Goal: Task Accomplishment & Management: Manage account settings

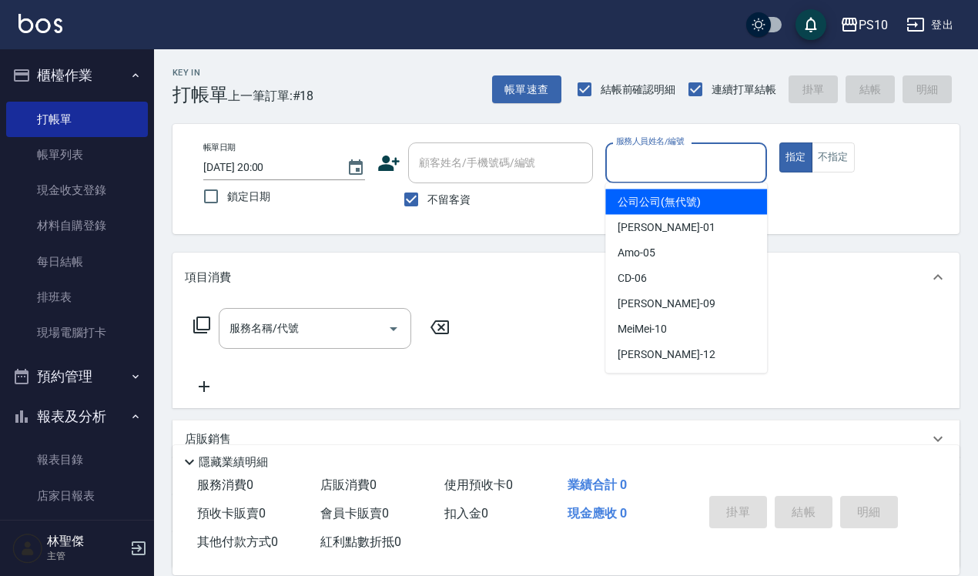
click at [666, 154] on input "服務人員姓名/編號" at bounding box center [686, 162] width 148 height 27
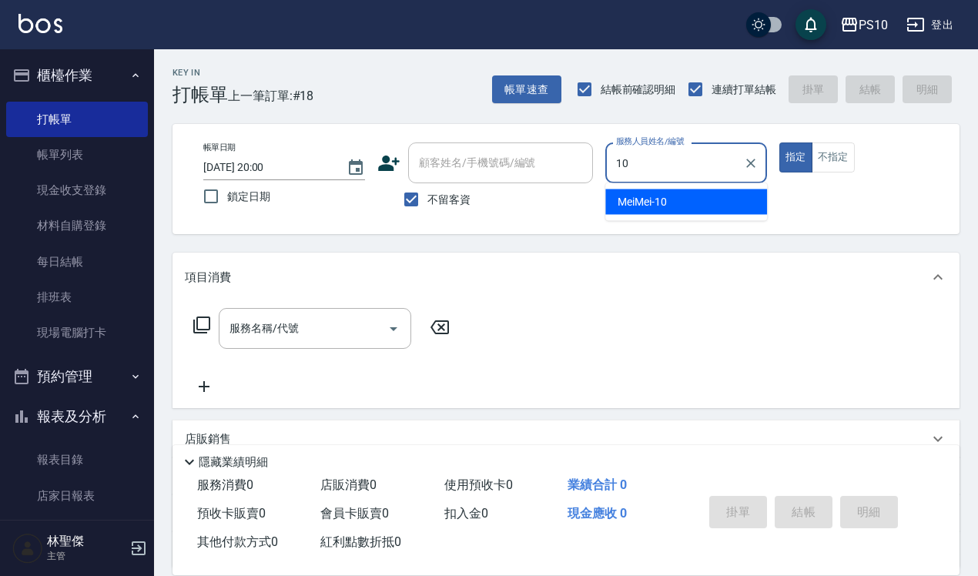
type input "MeiMei-10"
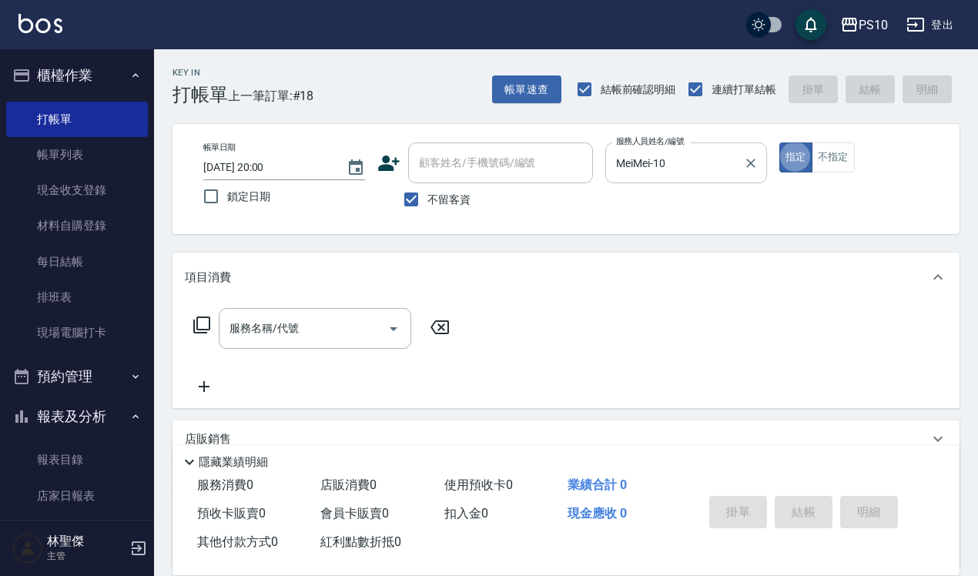
type button "true"
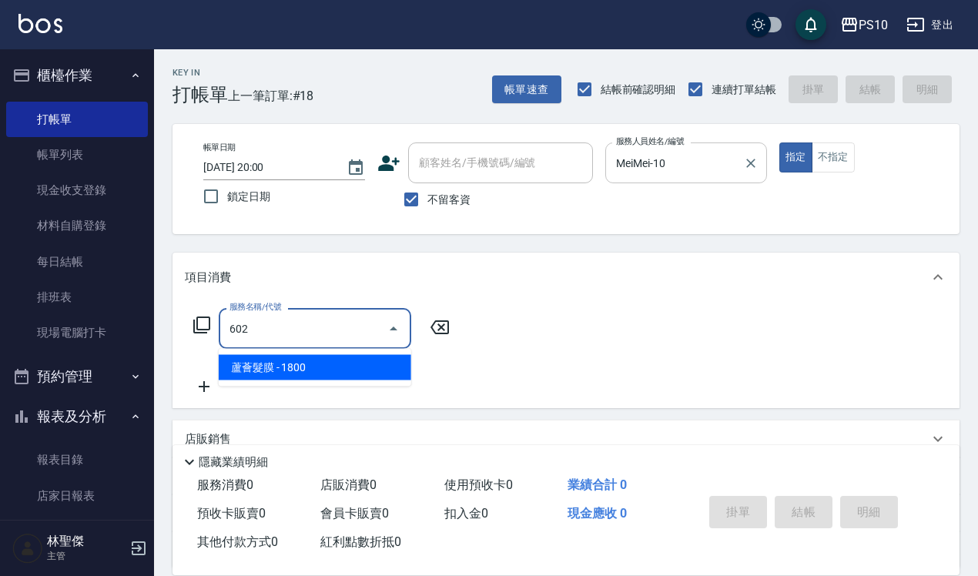
type input "蘆薈髮膜(602)"
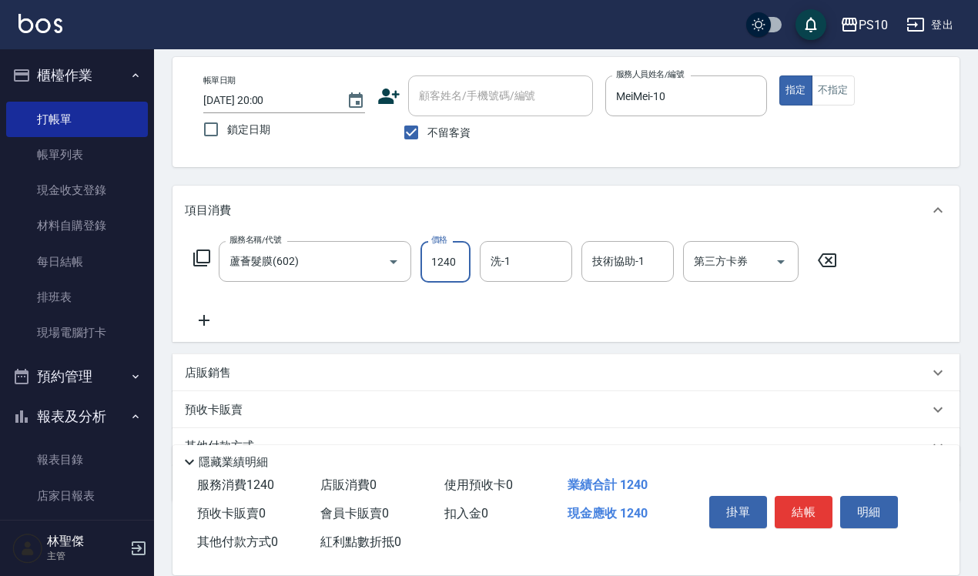
scroll to position [96, 0]
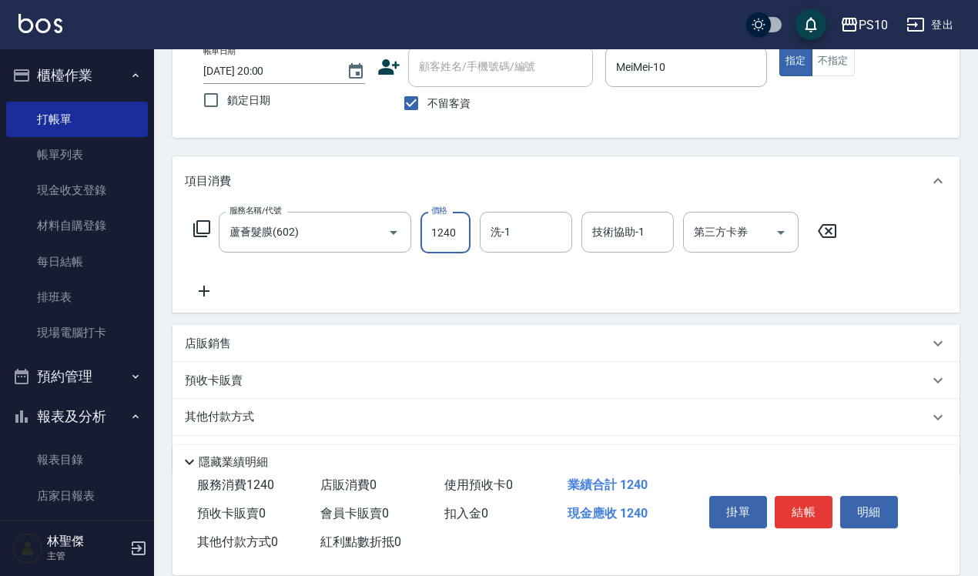
type input "1240"
click at [306, 420] on div "其他付款方式" at bounding box center [557, 417] width 744 height 17
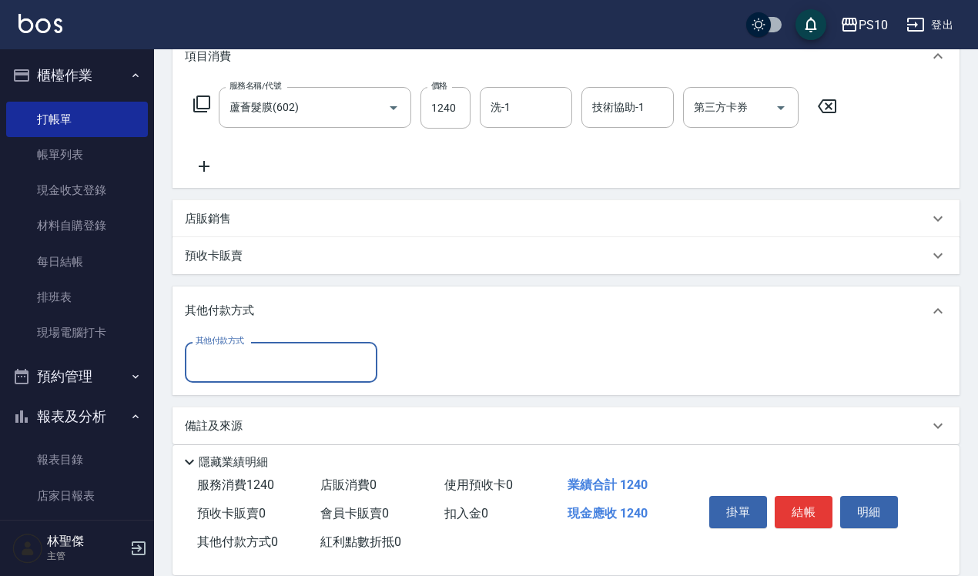
scroll to position [235, 0]
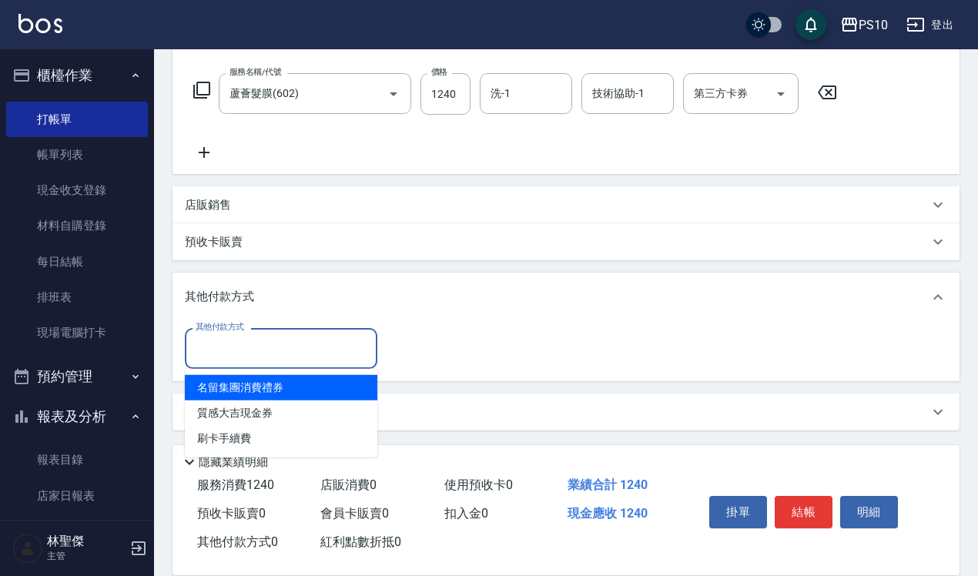
click at [275, 356] on input "其他付款方式" at bounding box center [281, 348] width 179 height 27
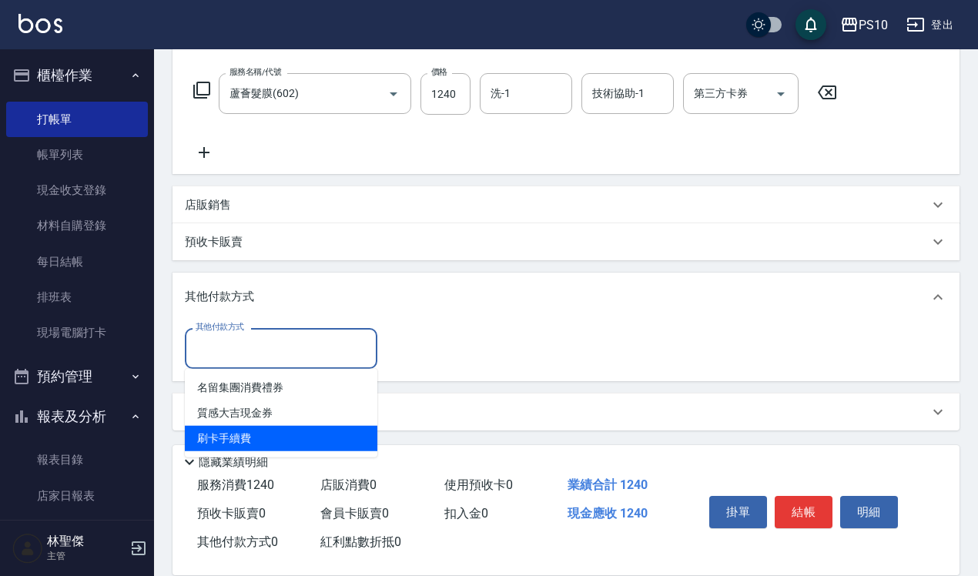
click at [245, 433] on span "刷卡手續費" at bounding box center [281, 438] width 192 height 25
type input "刷卡手續費"
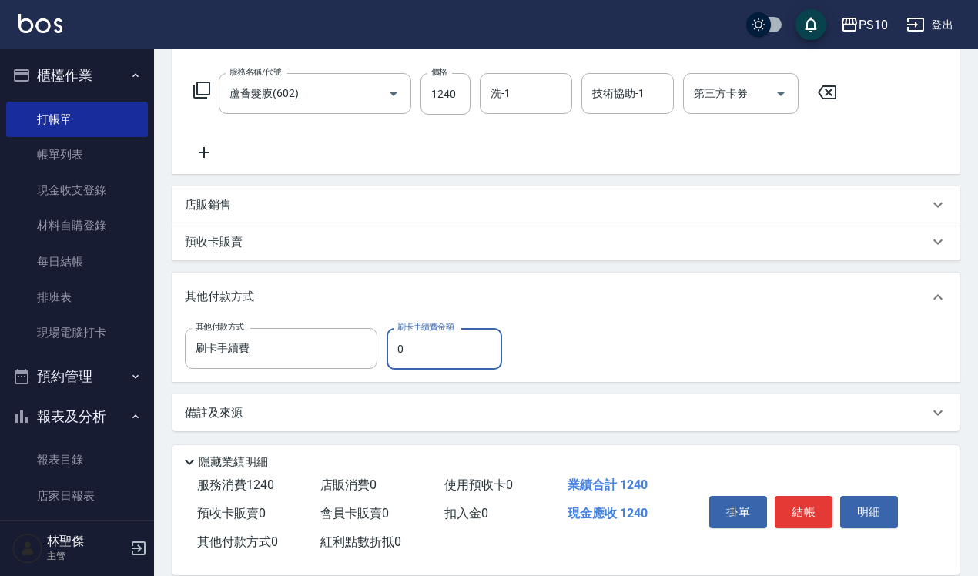
drag, startPoint x: 397, startPoint y: 344, endPoint x: 418, endPoint y: 347, distance: 21.0
click at [418, 347] on input "0" at bounding box center [443, 349] width 115 height 42
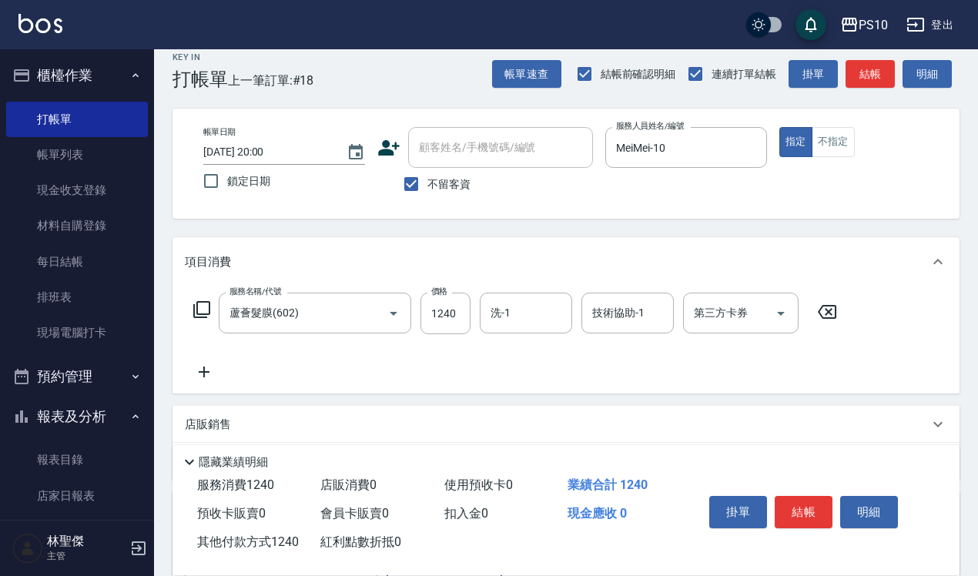
scroll to position [0, 0]
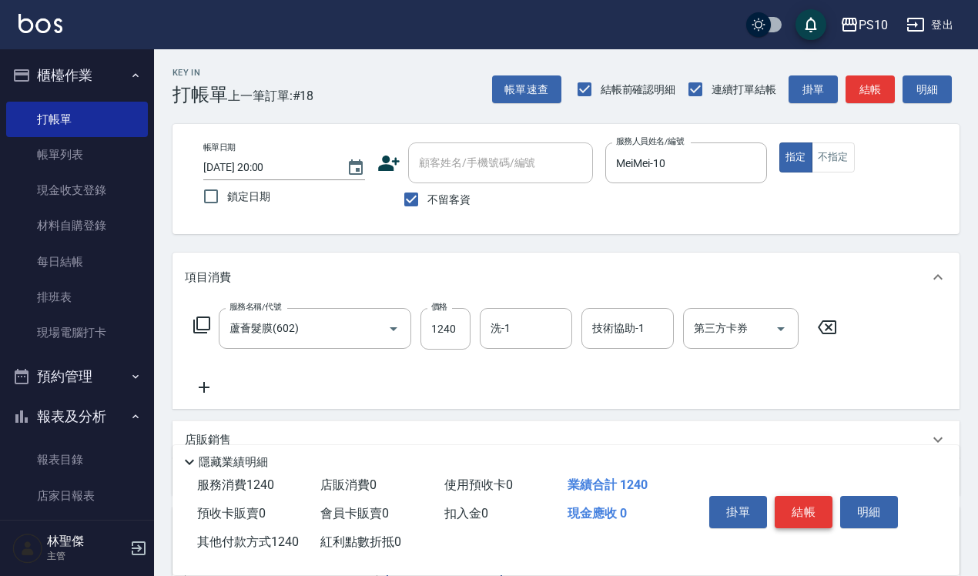
type input "1240"
click at [811, 497] on button "結帳" at bounding box center [803, 512] width 58 height 32
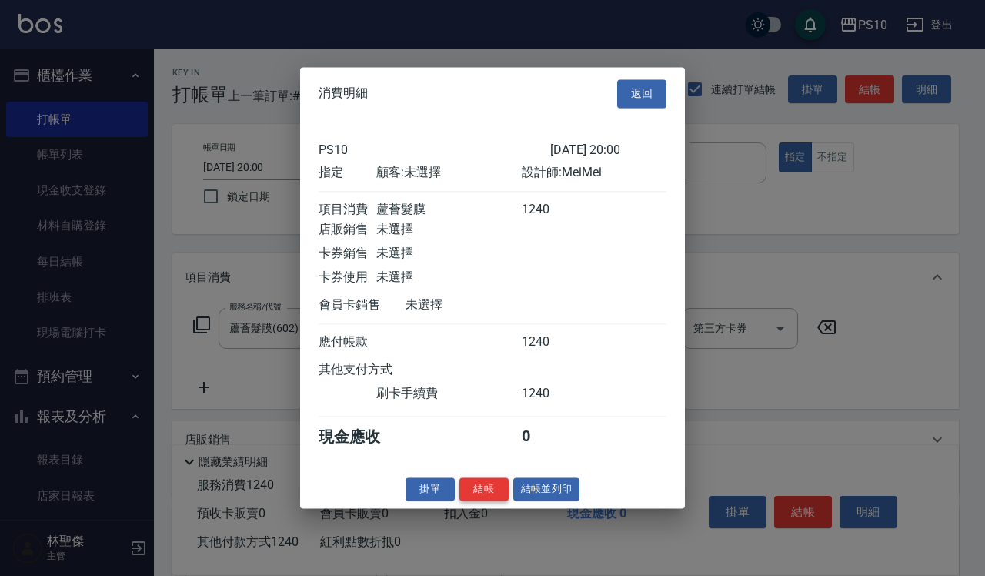
click at [470, 501] on button "結帳" at bounding box center [484, 489] width 49 height 24
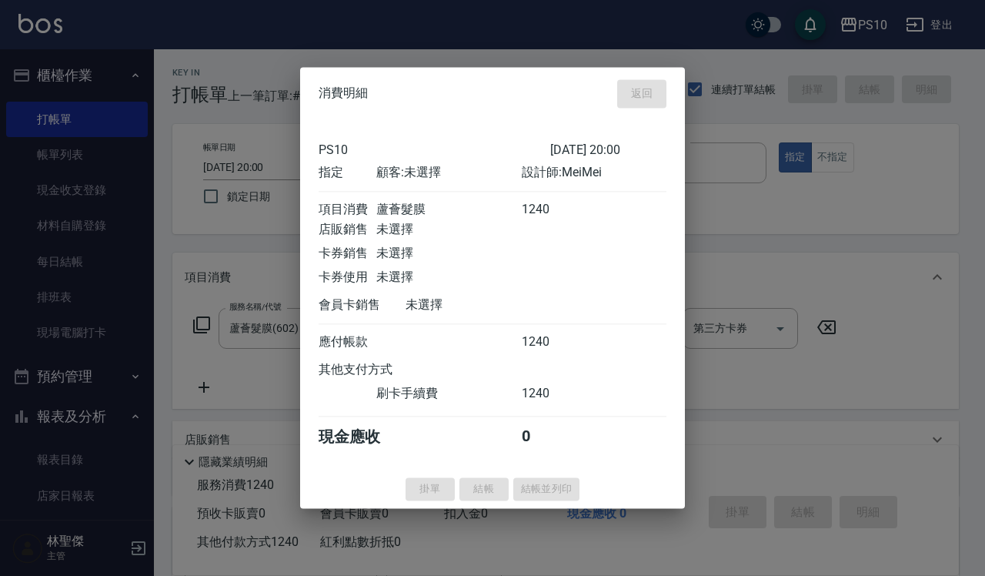
type input "[DATE] 20:54"
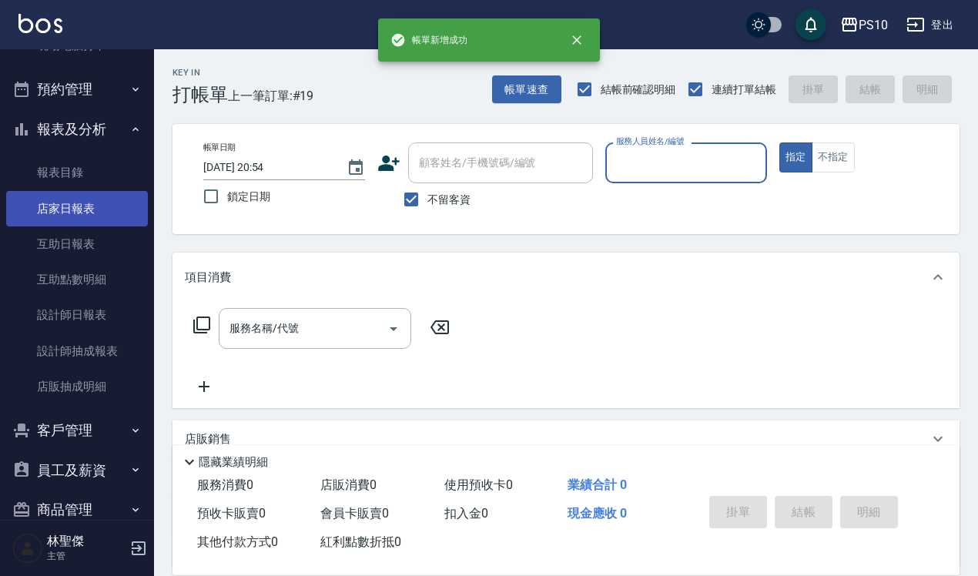
scroll to position [289, 0]
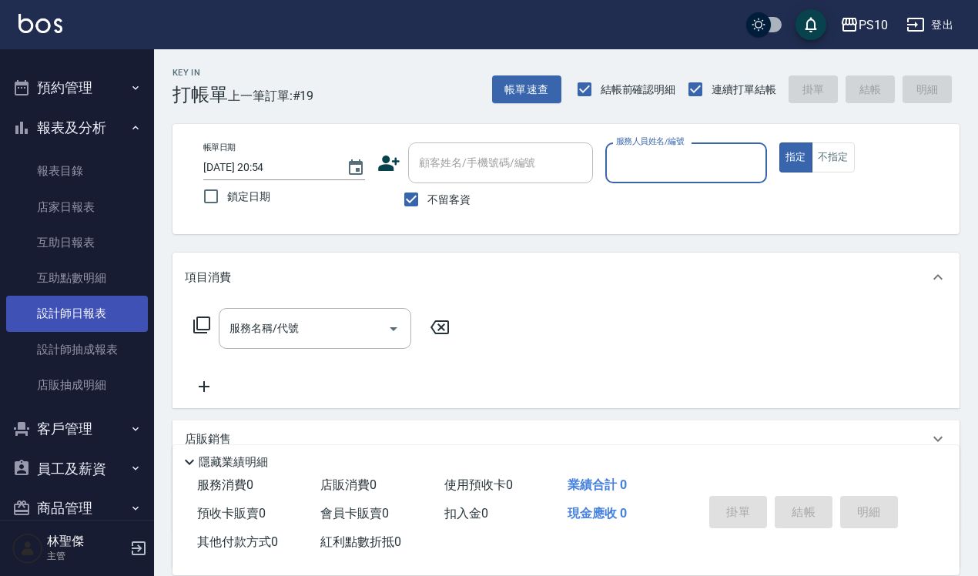
click at [95, 310] on link "設計師日報表" at bounding box center [77, 313] width 142 height 35
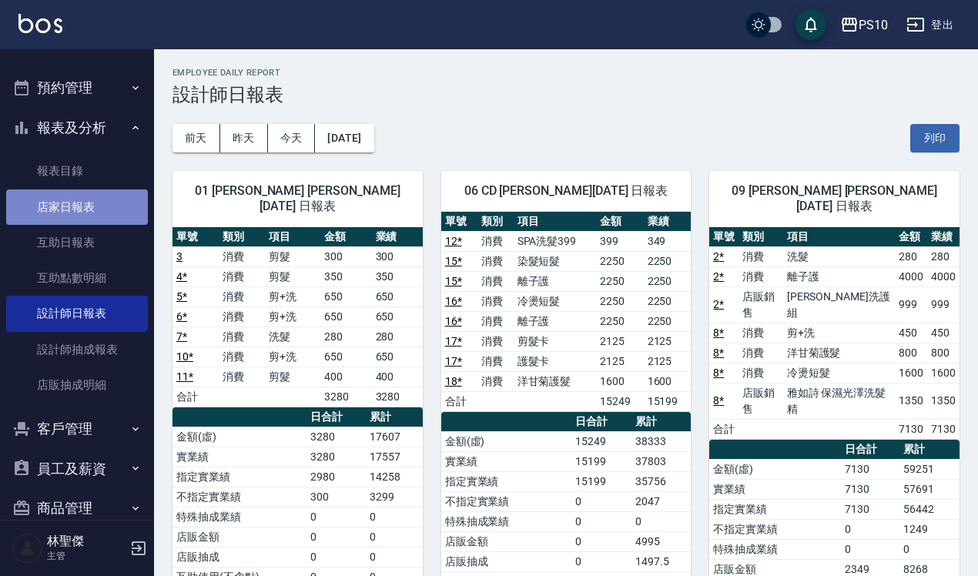
click at [112, 206] on link "店家日報表" at bounding box center [77, 206] width 142 height 35
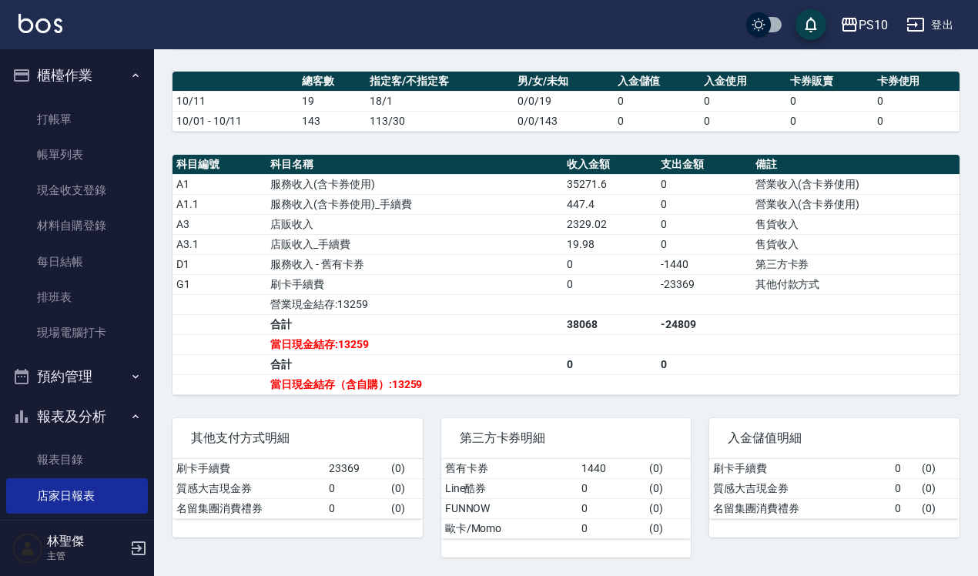
scroll to position [400, 0]
click at [99, 155] on link "帳單列表" at bounding box center [77, 154] width 142 height 35
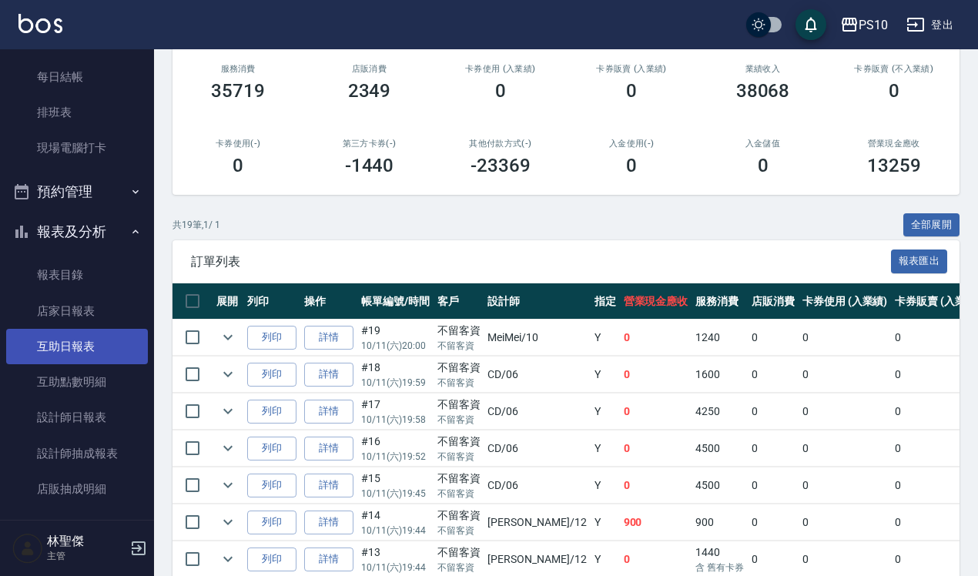
scroll to position [192, 0]
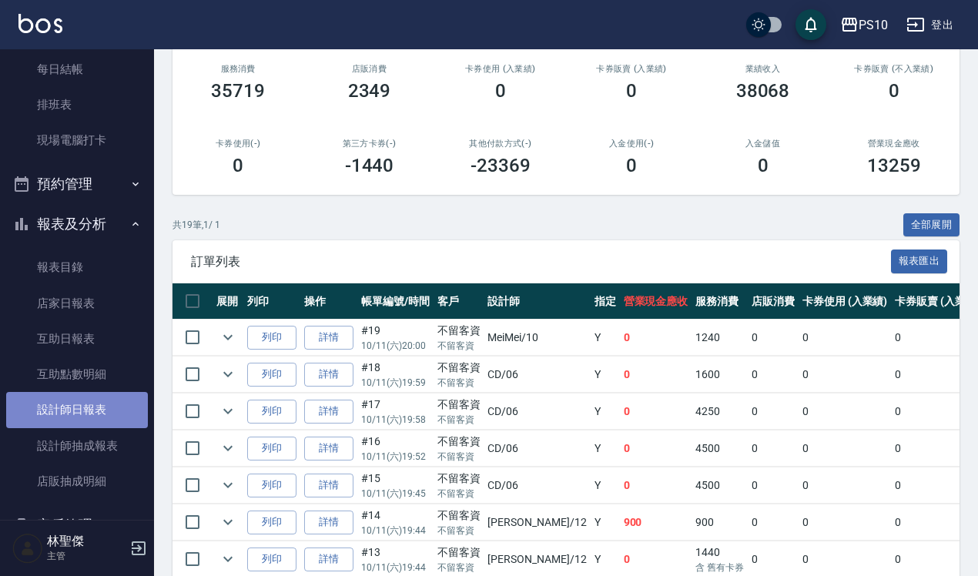
click at [106, 401] on link "設計師日報表" at bounding box center [77, 409] width 142 height 35
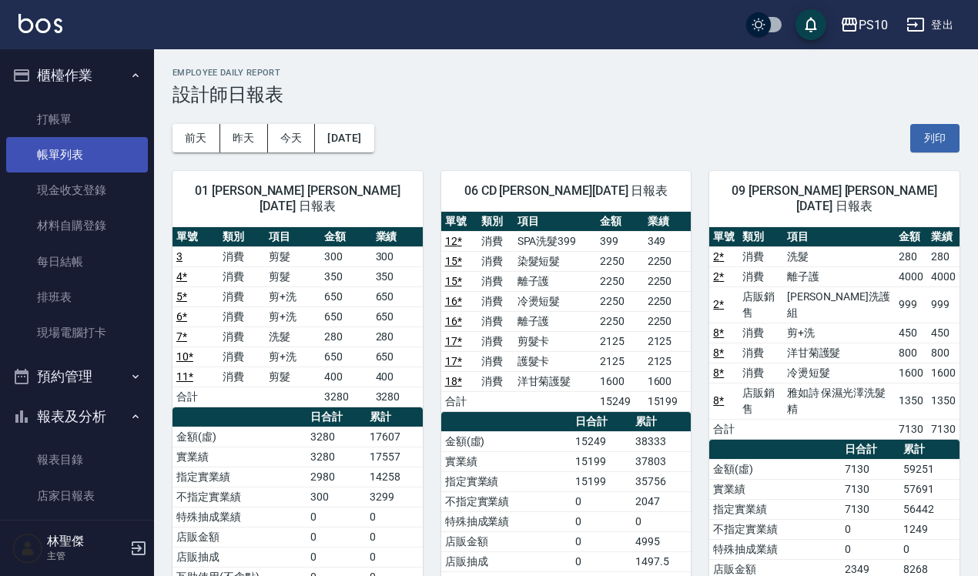
click at [73, 144] on link "帳單列表" at bounding box center [77, 154] width 142 height 35
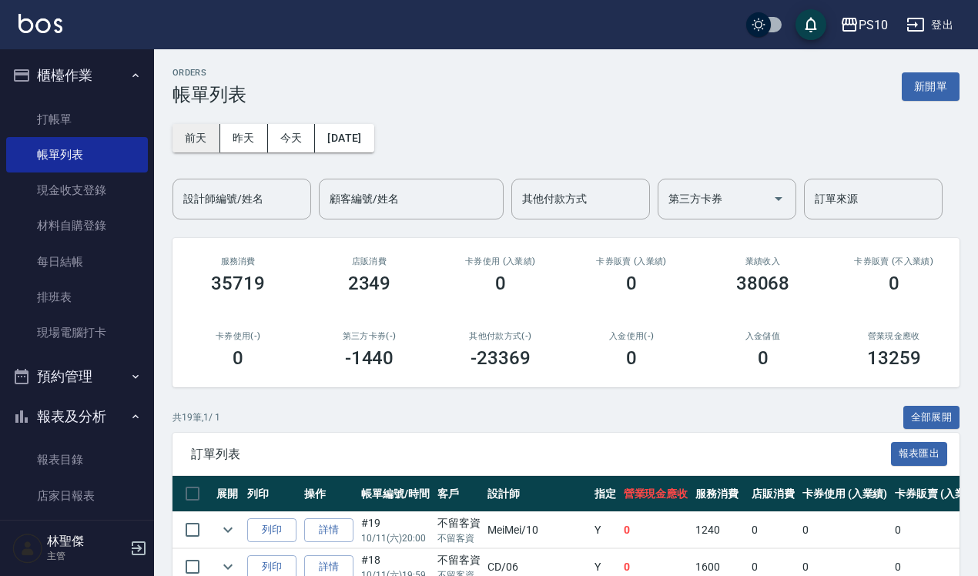
click at [193, 137] on button "前天" at bounding box center [196, 138] width 48 height 28
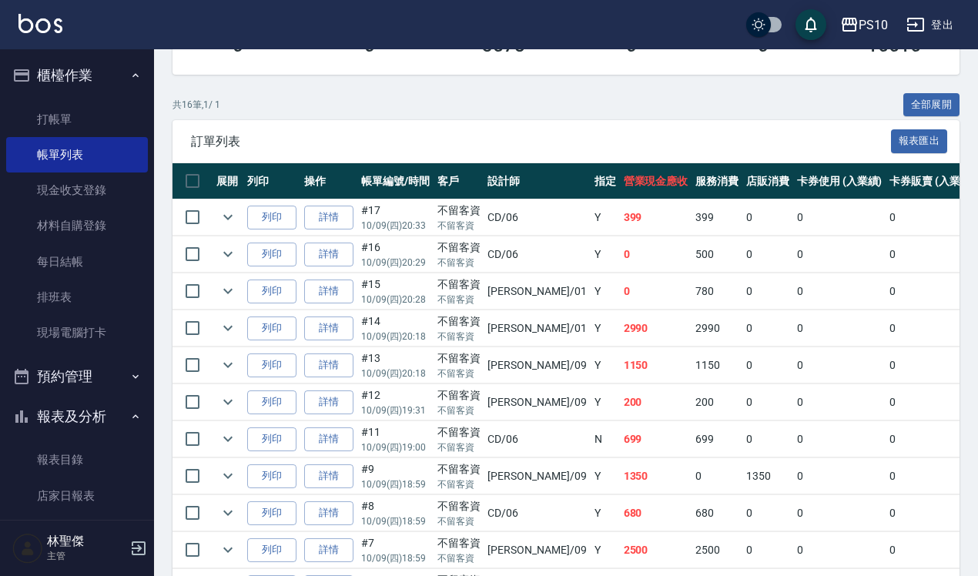
scroll to position [385, 0]
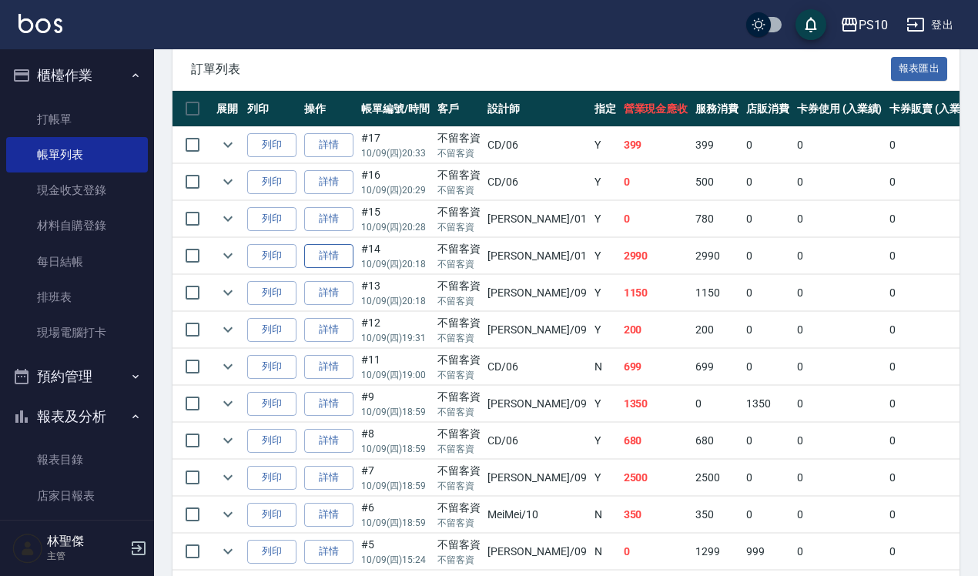
click at [326, 252] on link "詳情" at bounding box center [328, 256] width 49 height 24
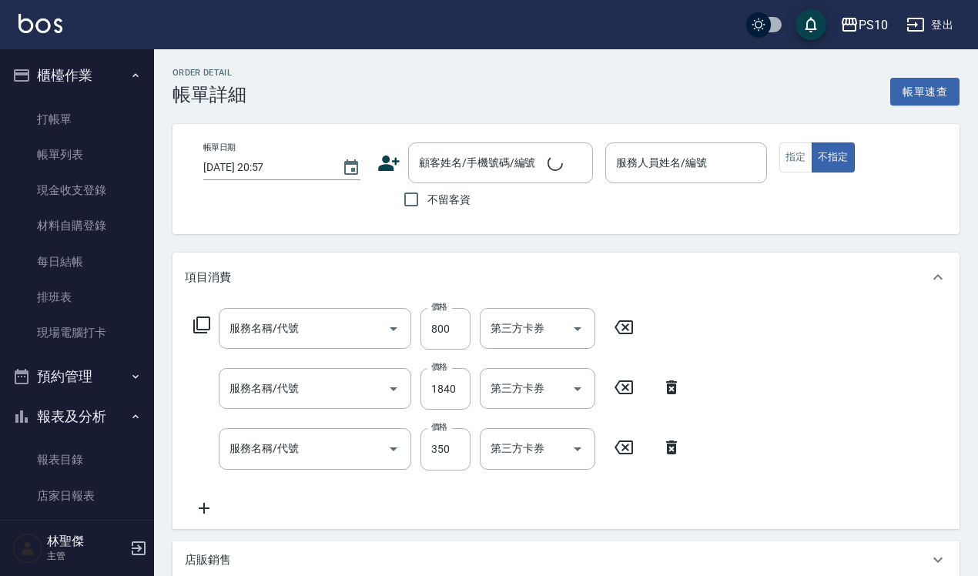
type input "[DATE] 20:18"
checkbox input "true"
type input "[PERSON_NAME]-01"
type input "洋甘菊護髮(502)"
type input "染髮短髮(401)"
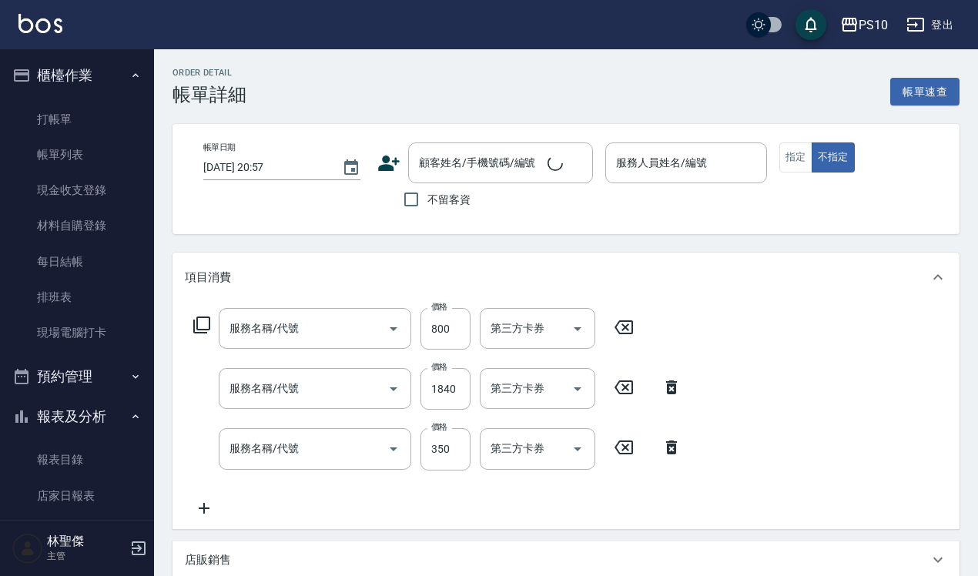
type input "剪髮(201)"
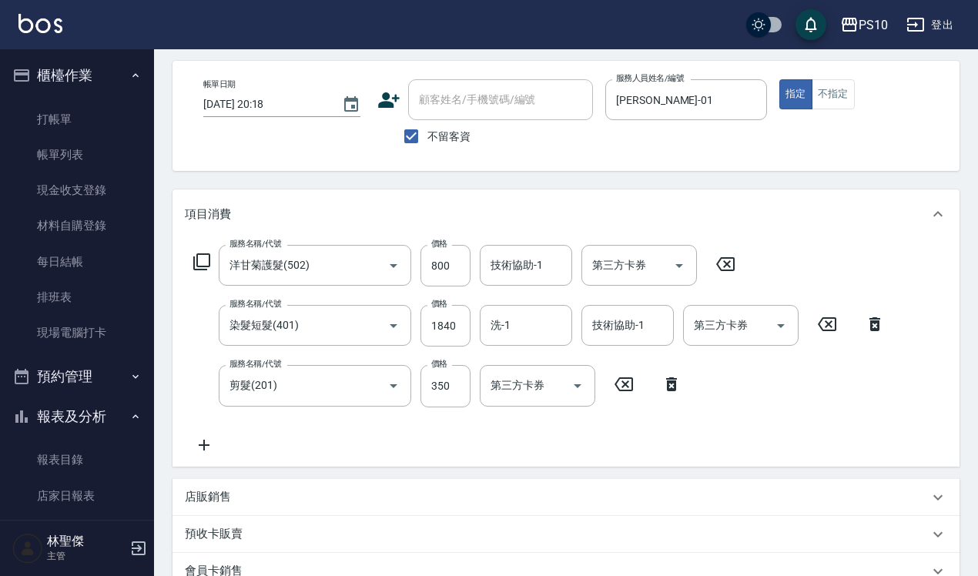
scroll to position [96, 0]
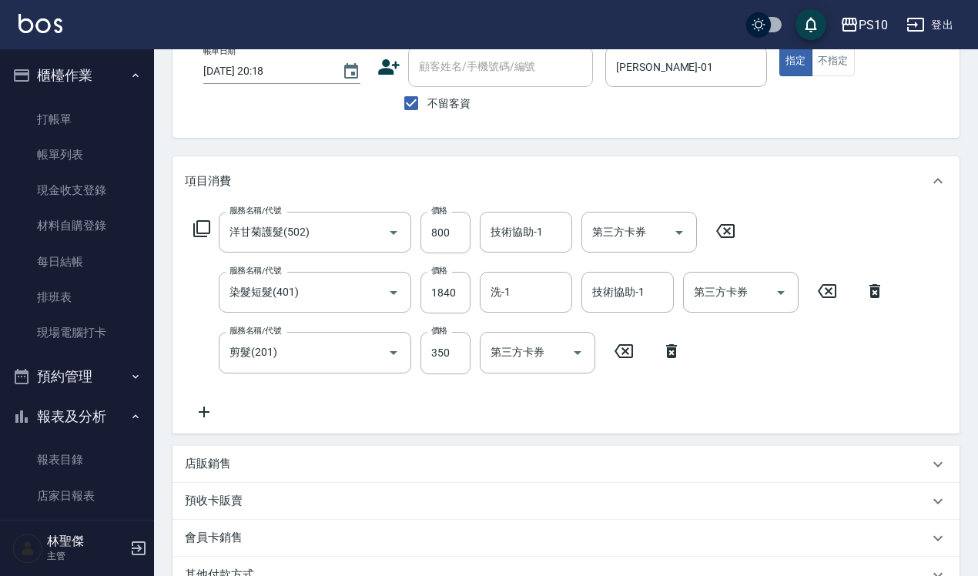
click at [668, 351] on icon at bounding box center [671, 351] width 38 height 18
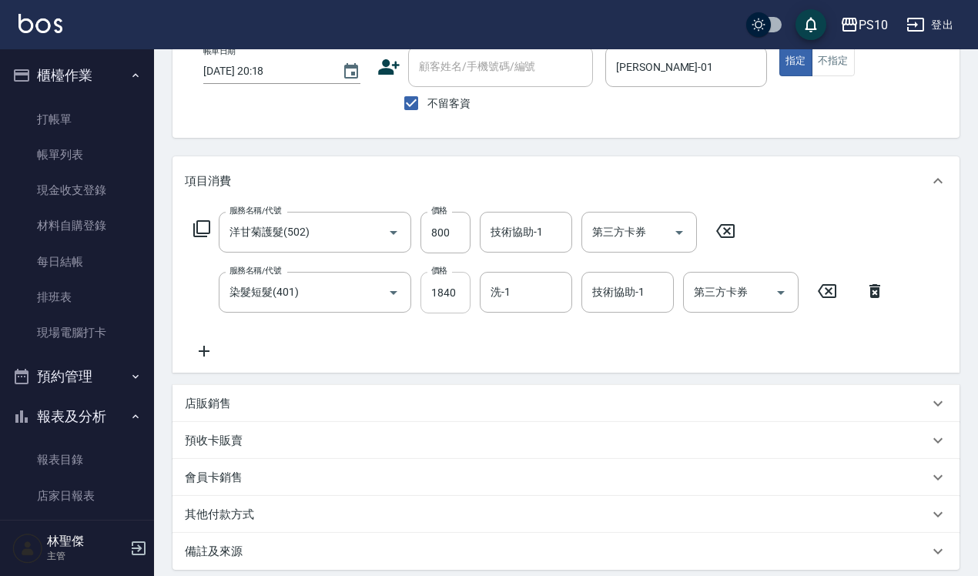
click at [459, 302] on input "1840" at bounding box center [445, 293] width 50 height 42
click at [459, 229] on input "800" at bounding box center [445, 233] width 50 height 42
type input "1000"
click at [413, 286] on div "服務名稱/代號 染髮短髮(401) 服務名稱/代號 價格 1840 價格 洗-1 洗-1 技術協助-1 技術協助-1 第三方卡券 第三方卡券" at bounding box center [539, 293] width 709 height 42
click at [445, 289] on input "1840" at bounding box center [445, 293] width 50 height 42
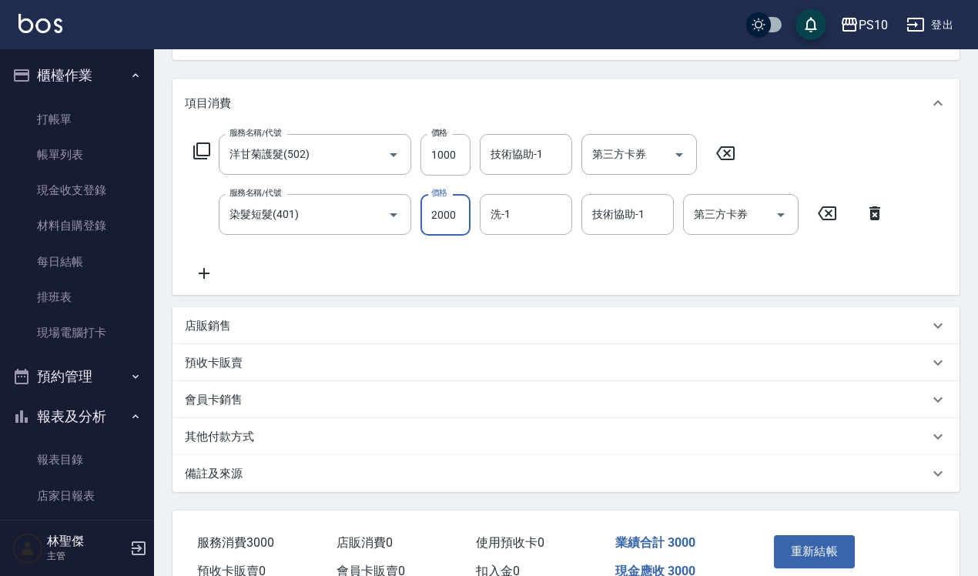
scroll to position [255, 0]
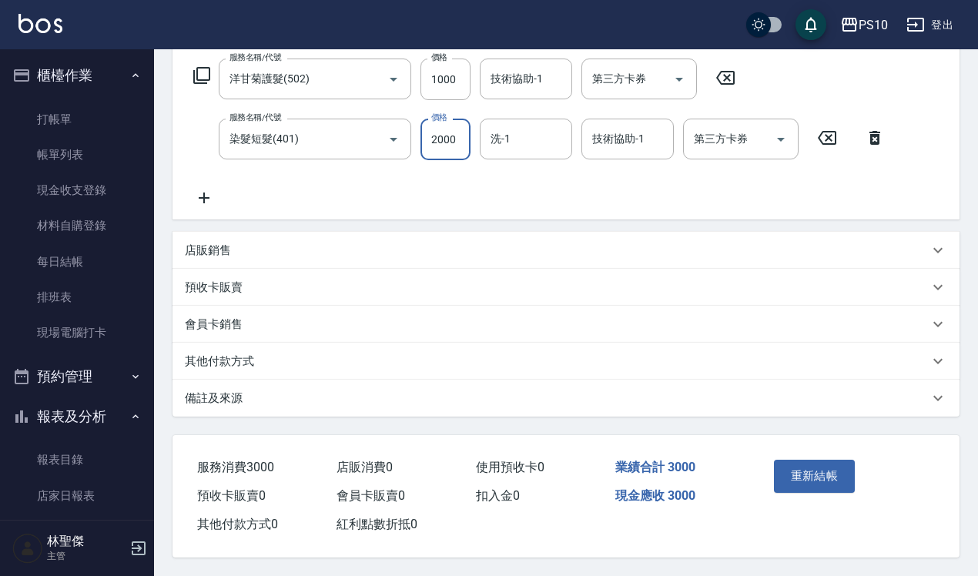
type input "2000"
click at [313, 360] on div "其他付款方式" at bounding box center [557, 361] width 744 height 16
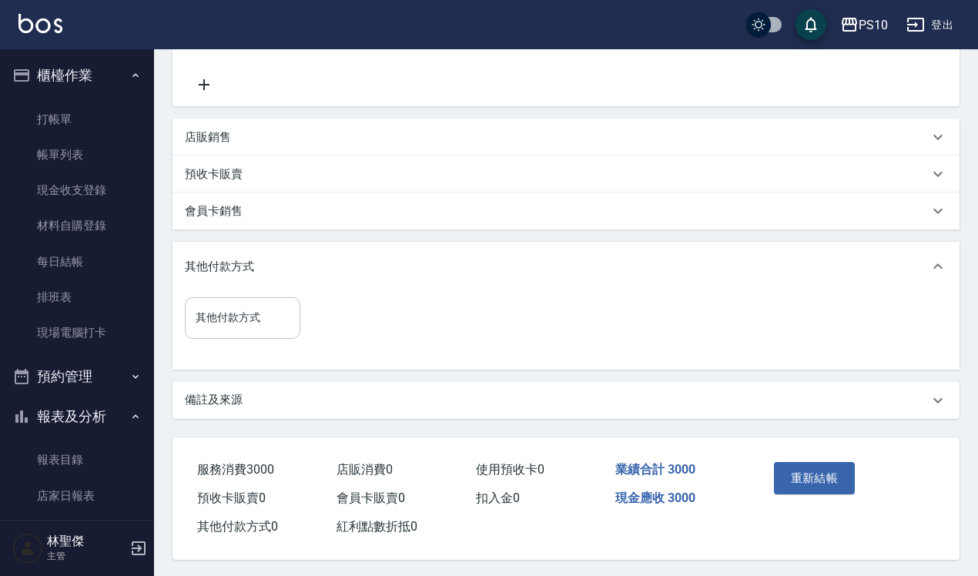
scroll to position [369, 0]
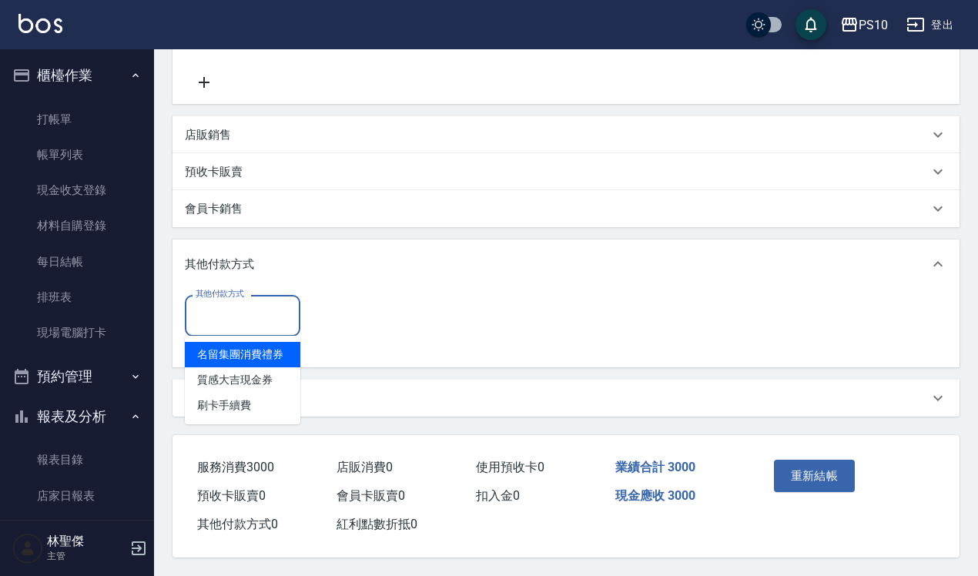
click at [269, 308] on input "其他付款方式" at bounding box center [243, 315] width 102 height 27
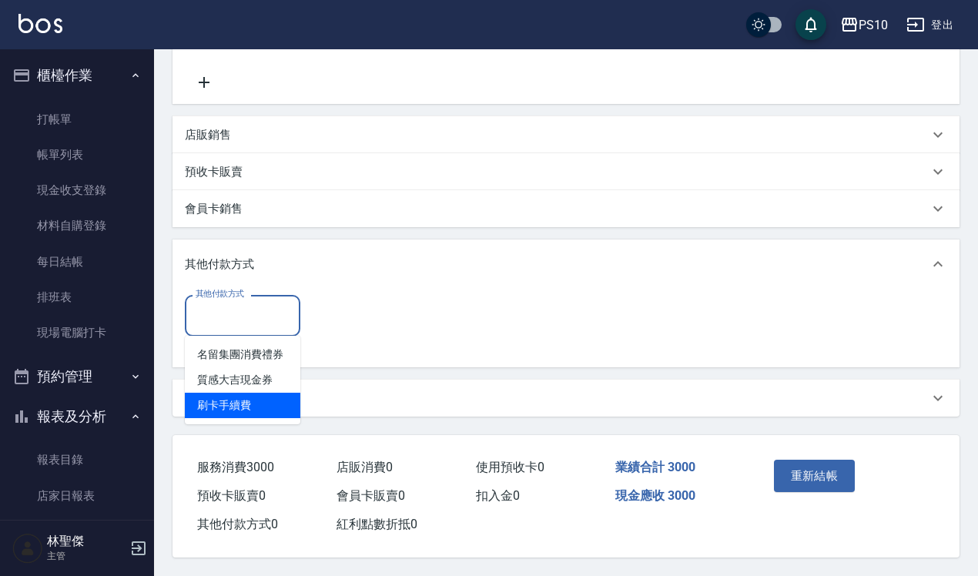
click at [263, 397] on span "刷卡手續費" at bounding box center [242, 405] width 115 height 25
type input "刷卡手續費"
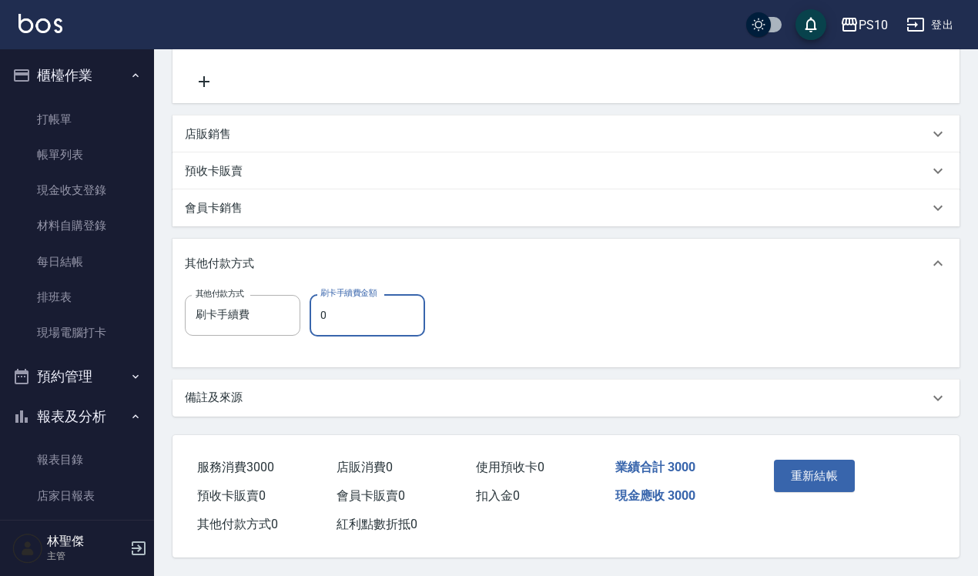
click at [351, 314] on input "0" at bounding box center [366, 315] width 115 height 42
type input "3000"
click at [829, 474] on button "重新結帳" at bounding box center [815, 476] width 82 height 32
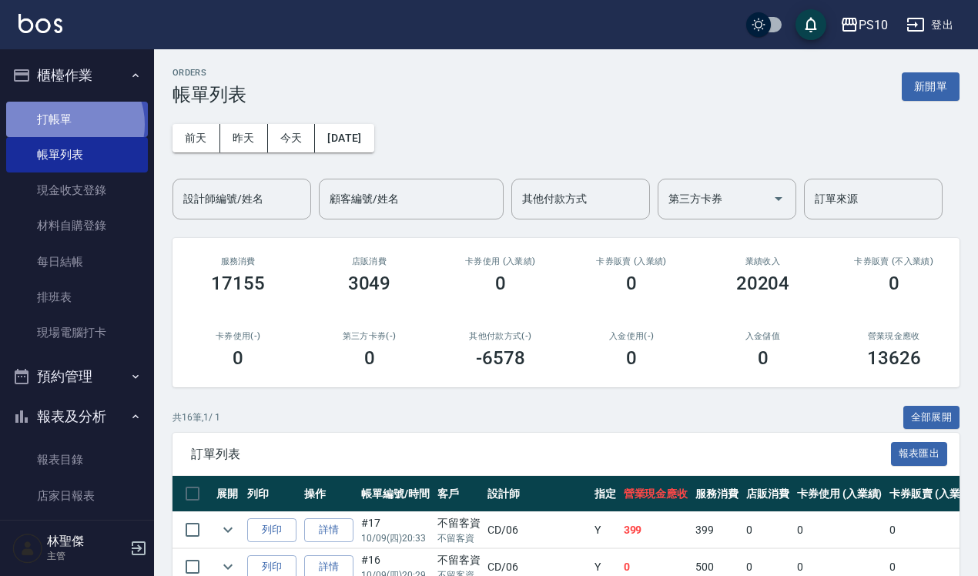
click at [71, 124] on link "打帳單" at bounding box center [77, 119] width 142 height 35
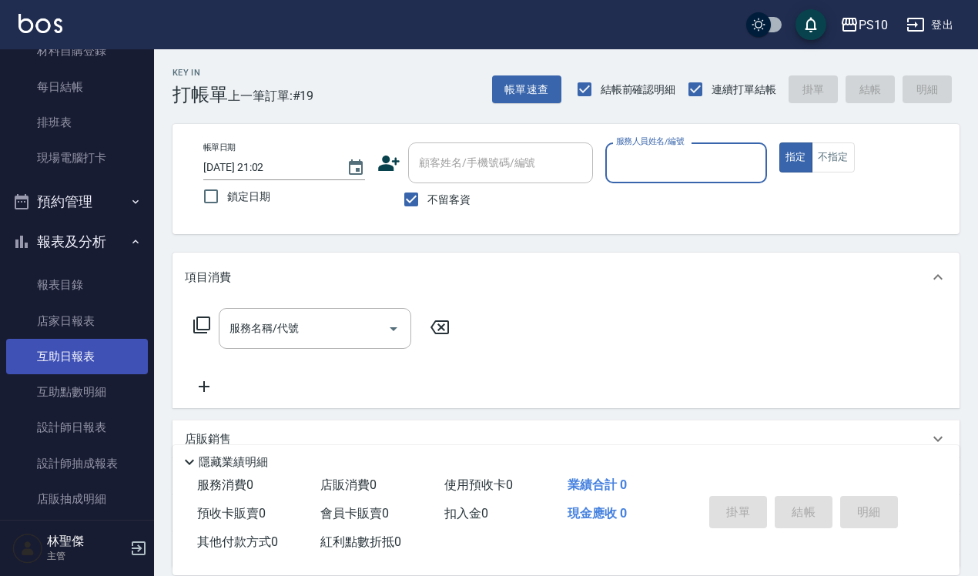
scroll to position [192, 0]
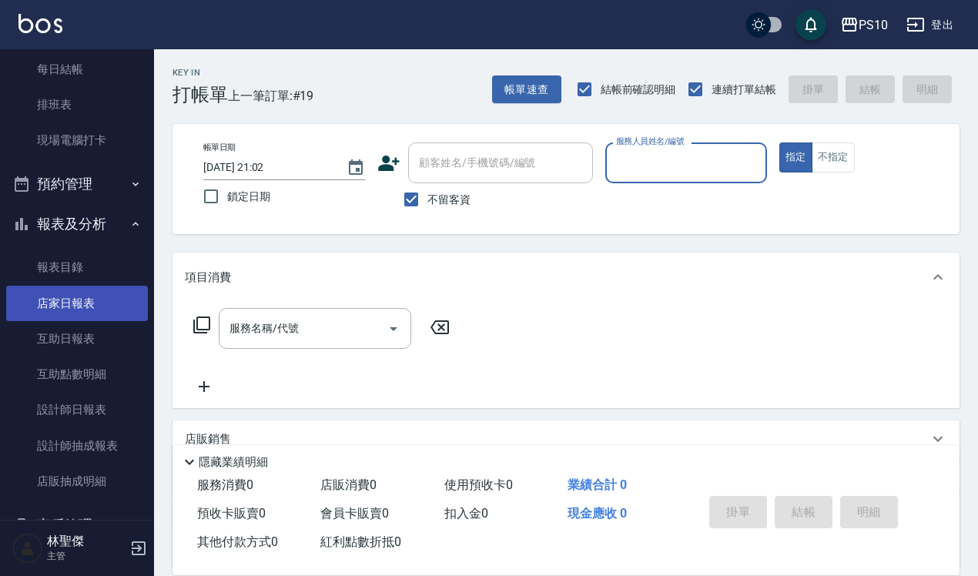
click at [105, 309] on link "店家日報表" at bounding box center [77, 303] width 142 height 35
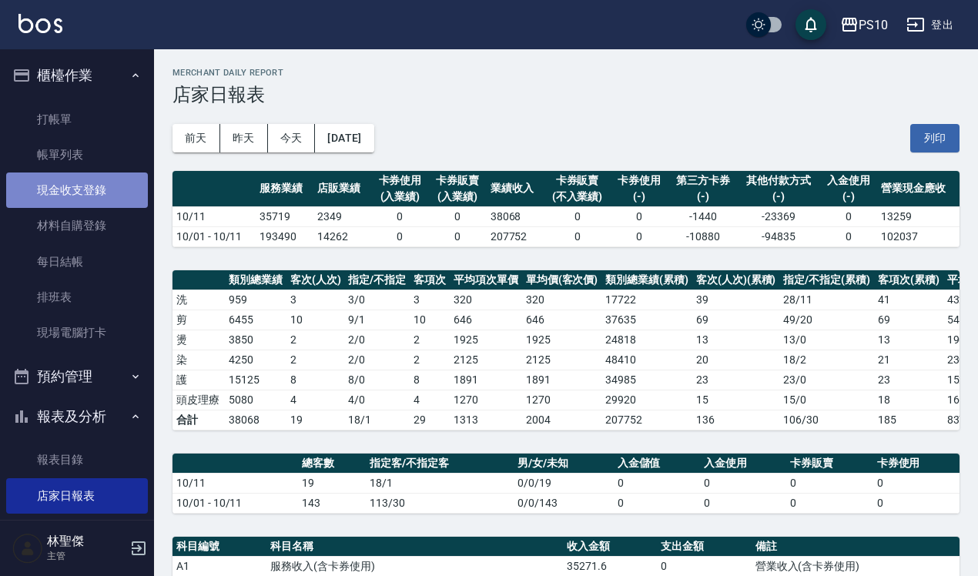
click at [96, 185] on link "現金收支登錄" at bounding box center [77, 189] width 142 height 35
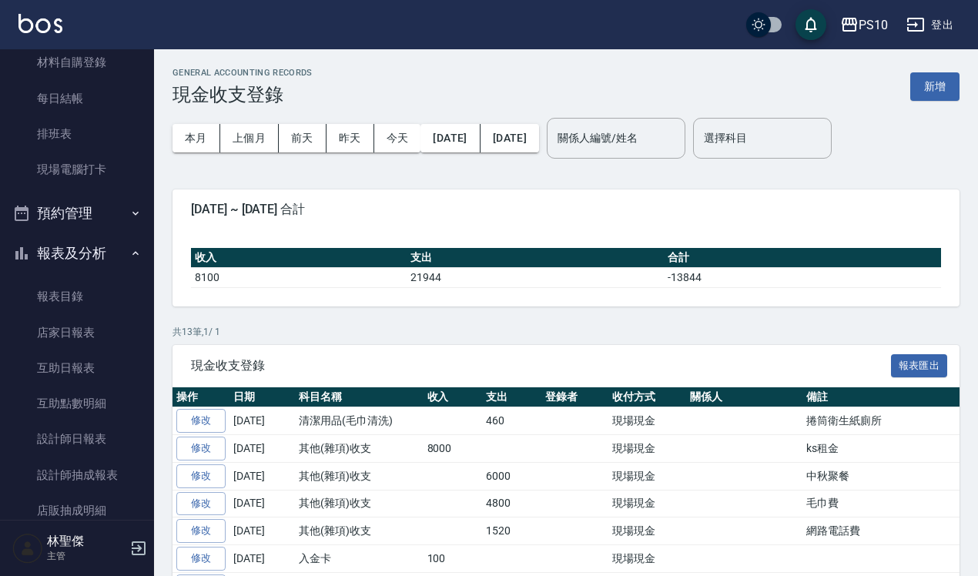
scroll to position [192, 0]
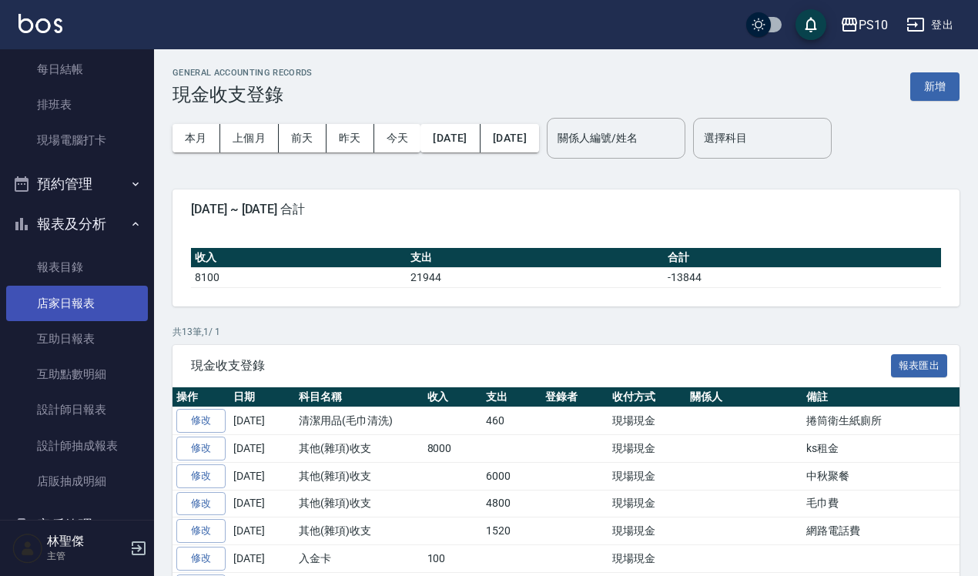
click at [129, 308] on link "店家日報表" at bounding box center [77, 303] width 142 height 35
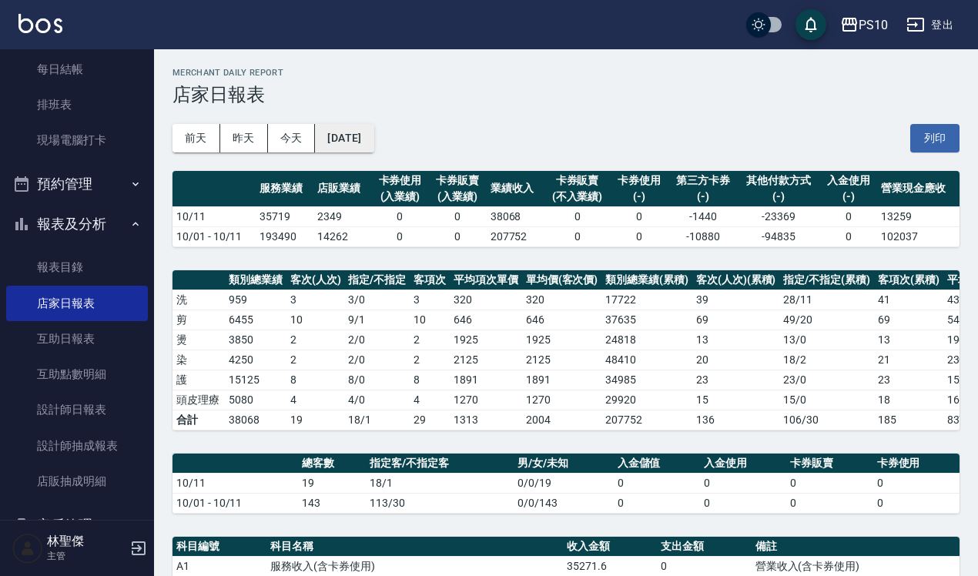
click at [373, 148] on button "[DATE]" at bounding box center [344, 138] width 59 height 28
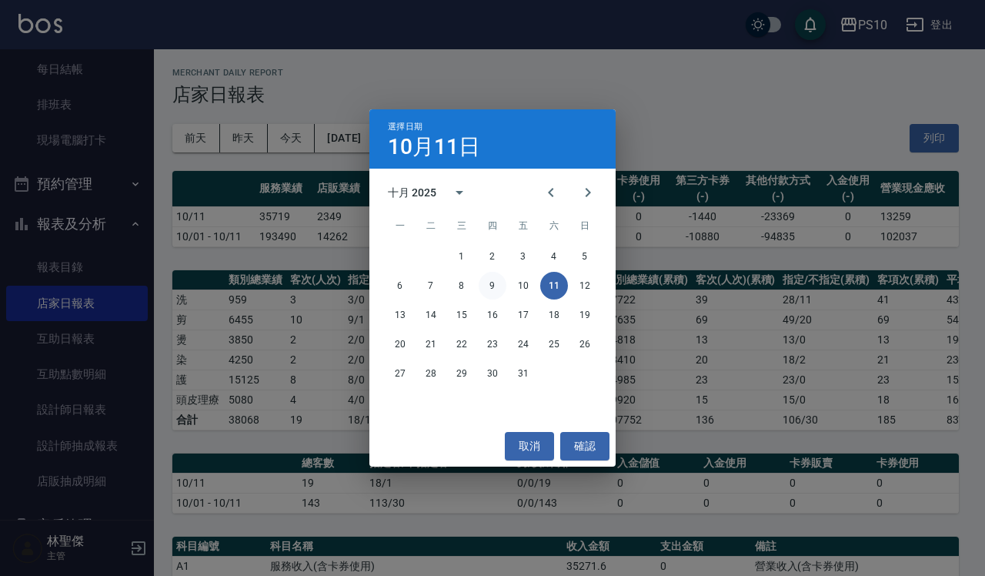
click at [495, 283] on button "9" at bounding box center [493, 286] width 28 height 28
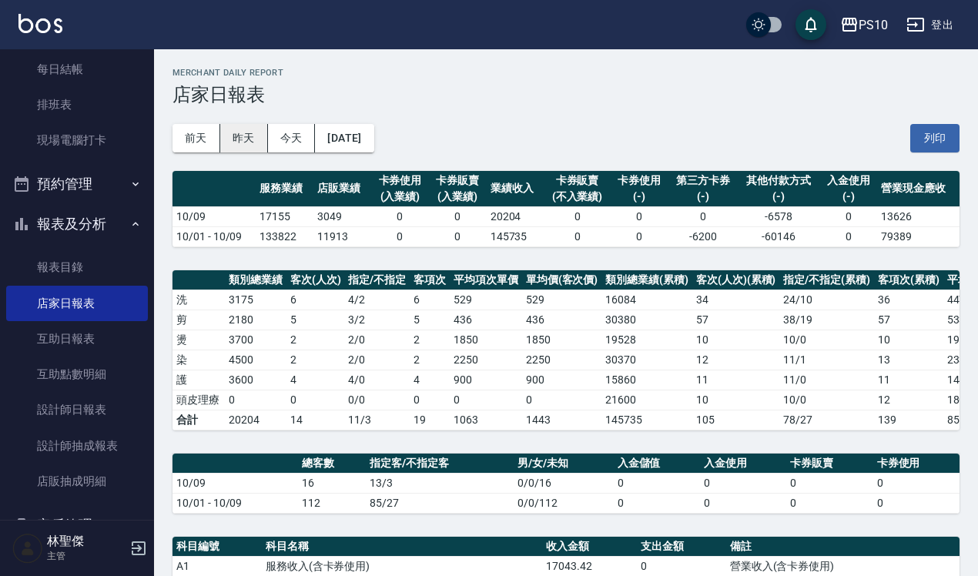
click at [241, 149] on button "昨天" at bounding box center [244, 138] width 48 height 28
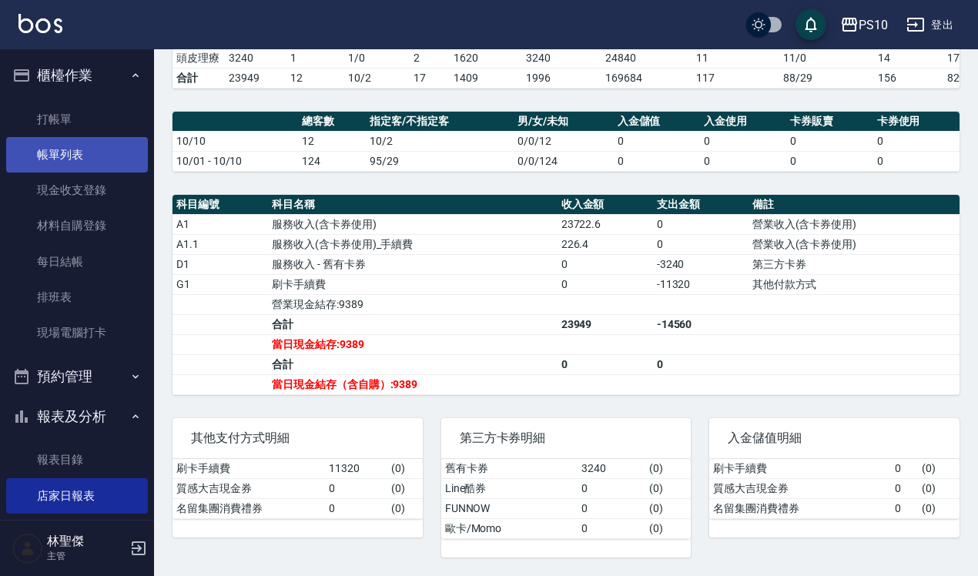
click at [105, 158] on link "帳單列表" at bounding box center [77, 154] width 142 height 35
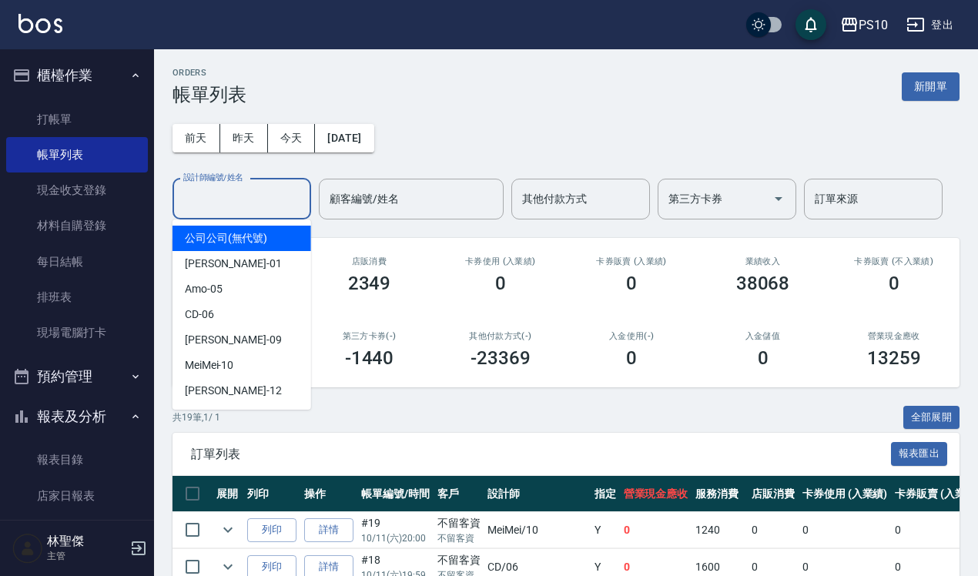
click at [243, 187] on div "設計師編號/姓名 設計師編號/姓名" at bounding box center [241, 199] width 139 height 41
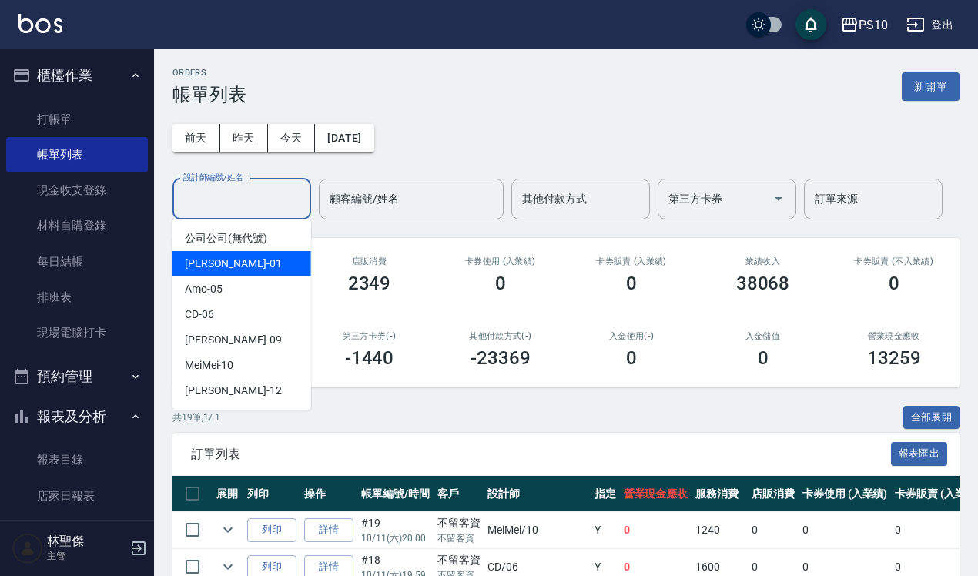
click at [256, 259] on div "[PERSON_NAME] -01" at bounding box center [241, 263] width 139 height 25
type input "[PERSON_NAME]-01"
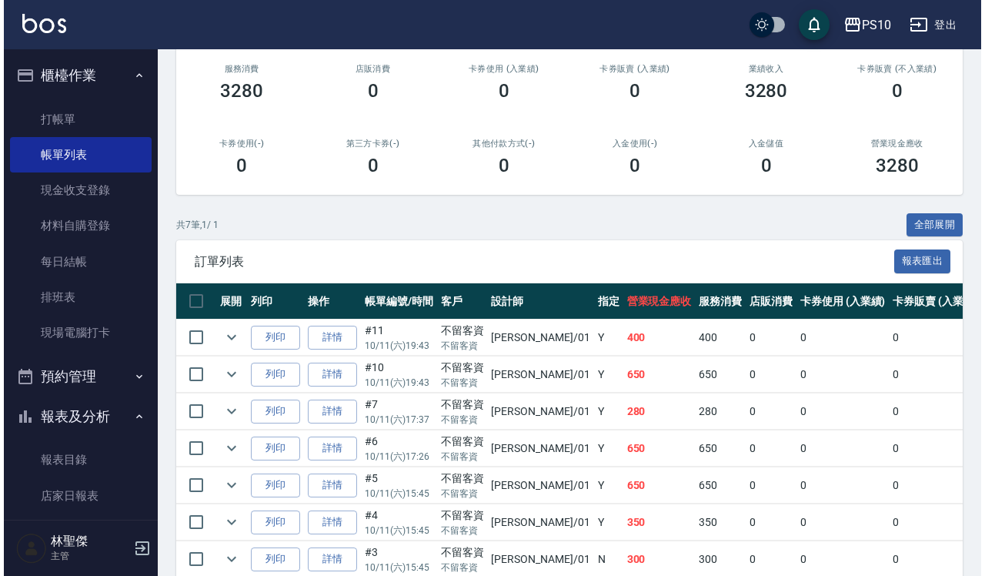
scroll to position [271, 0]
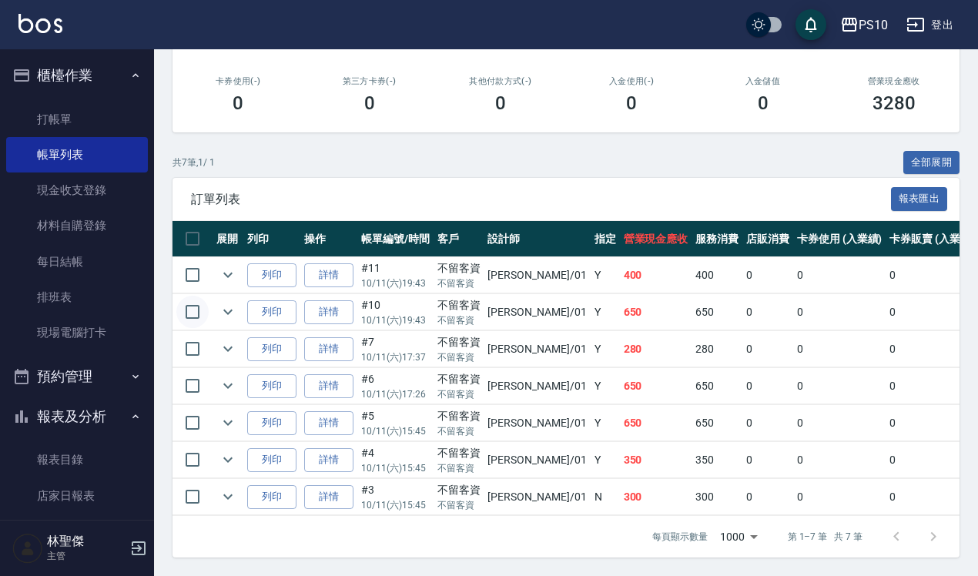
click at [196, 296] on input "checkbox" at bounding box center [192, 312] width 32 height 32
checkbox input "true"
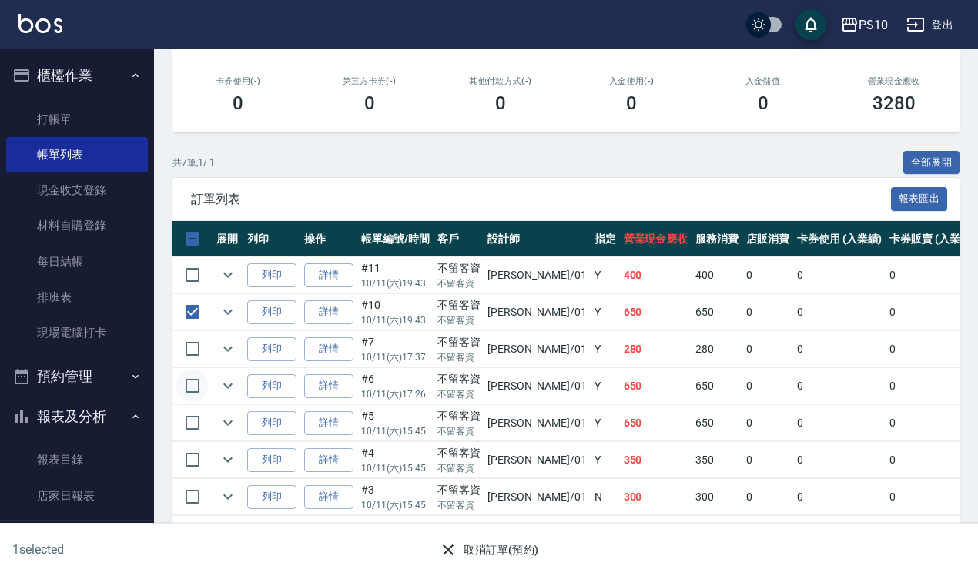
click at [191, 369] on input "checkbox" at bounding box center [192, 385] width 32 height 32
checkbox input "true"
click at [503, 552] on button "取消訂單(預約)" at bounding box center [489, 550] width 112 height 28
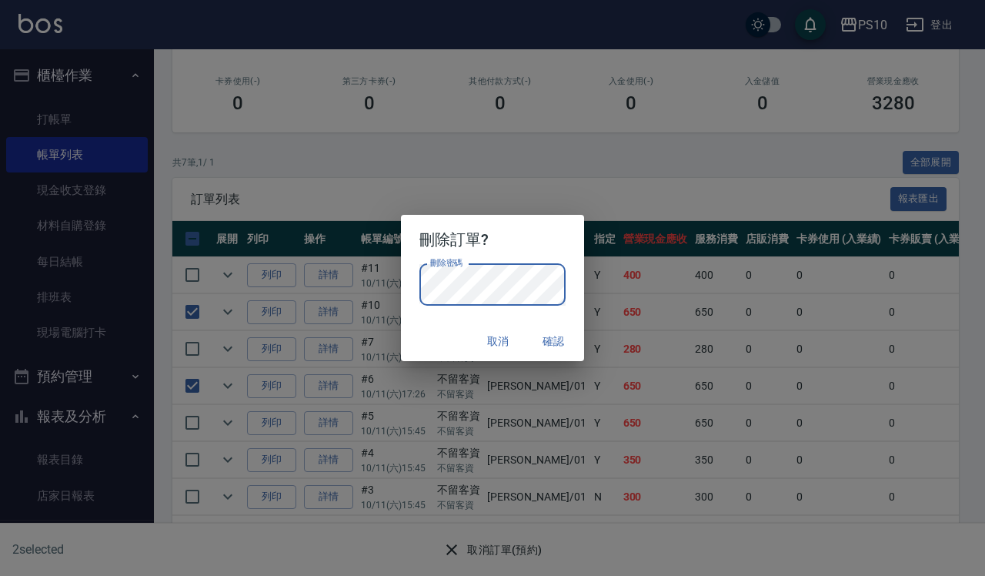
click at [431, 329] on div "取消 確認" at bounding box center [492, 341] width 183 height 41
click at [562, 337] on button "確認" at bounding box center [553, 341] width 49 height 28
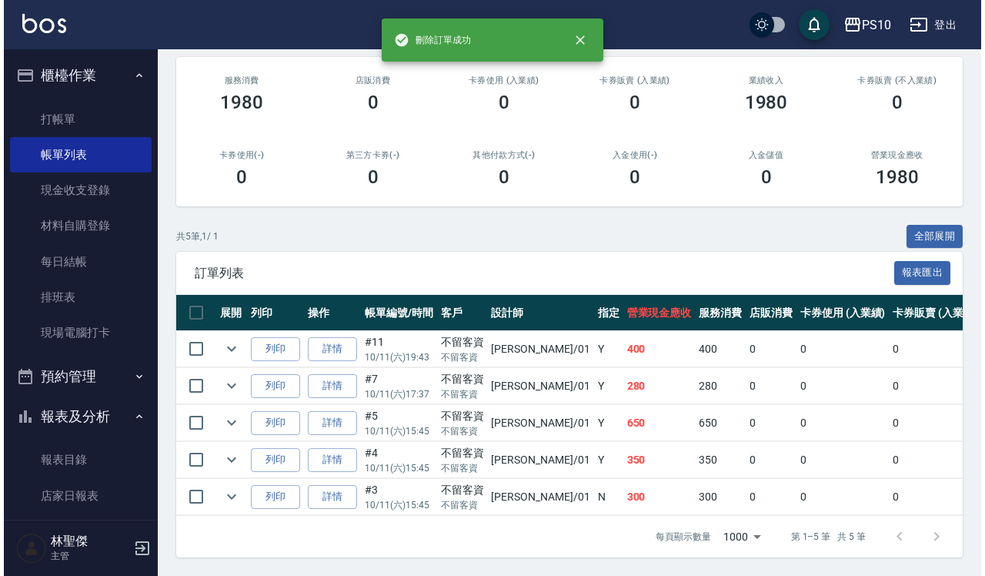
scroll to position [196, 0]
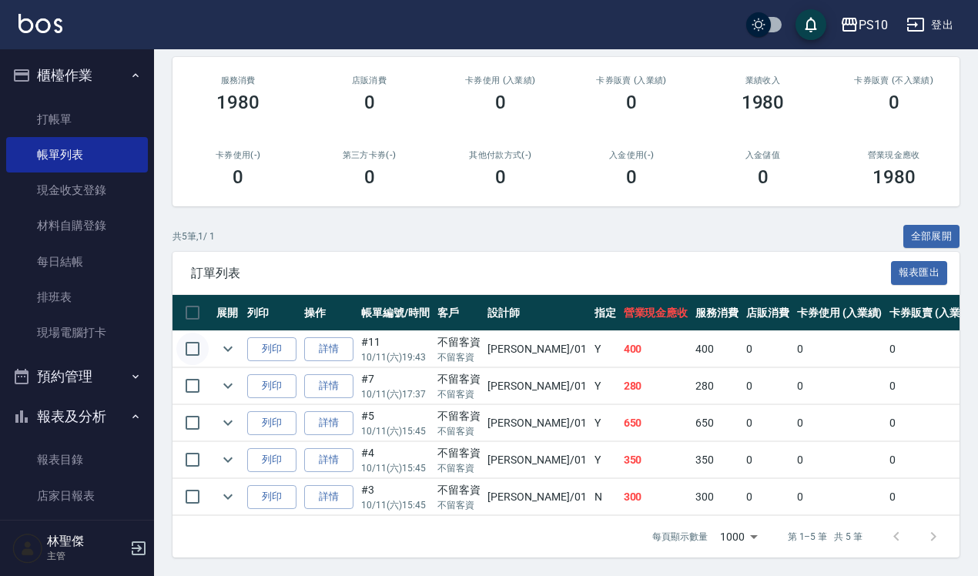
click at [194, 333] on input "checkbox" at bounding box center [192, 349] width 32 height 32
checkbox input "true"
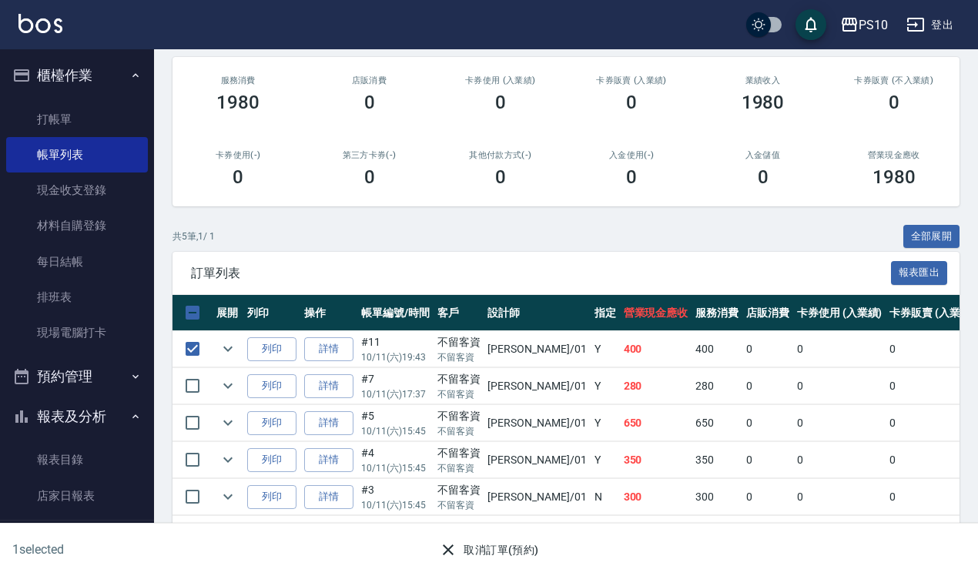
click at [526, 551] on button "取消訂單(預約)" at bounding box center [489, 550] width 112 height 28
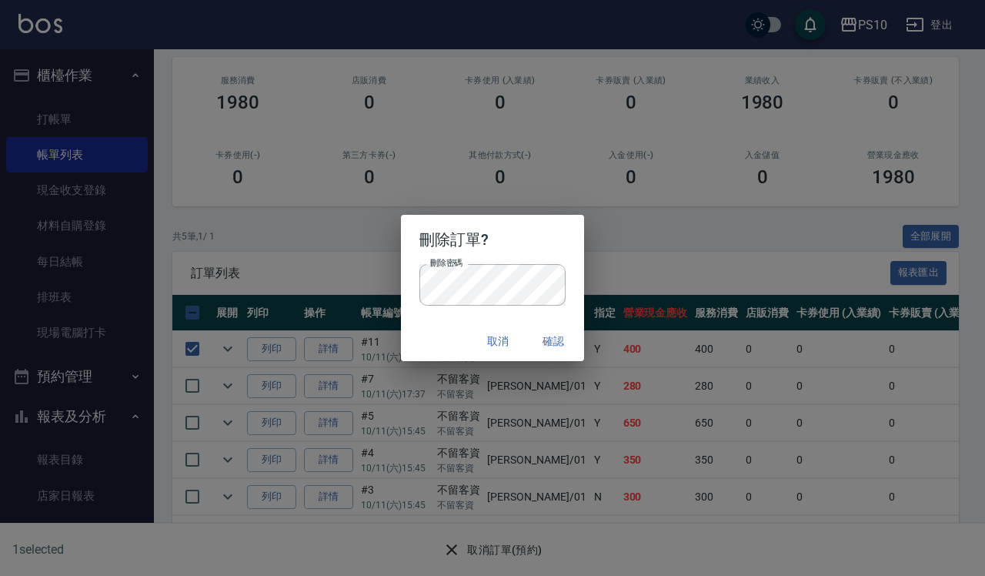
click at [552, 339] on button "確認" at bounding box center [553, 341] width 49 height 28
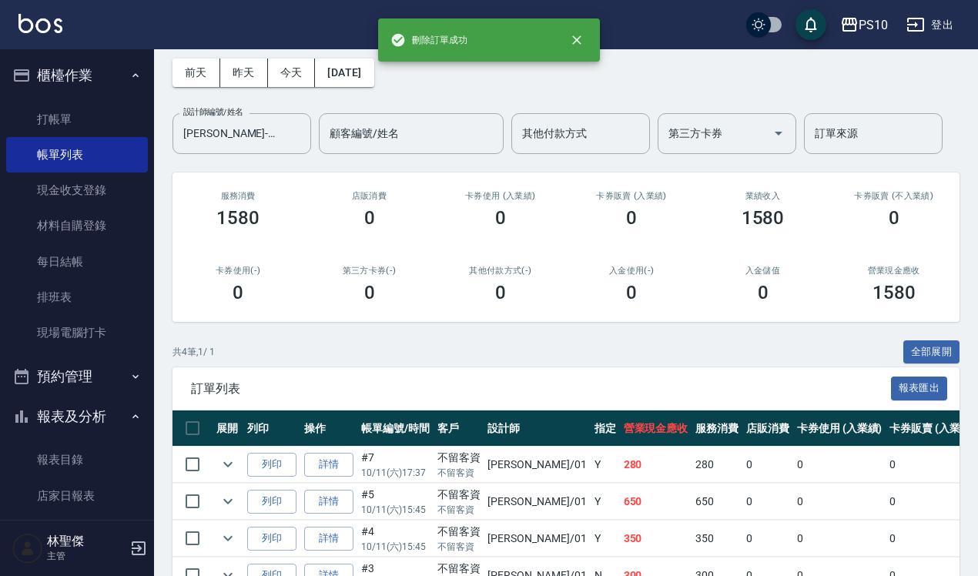
scroll to position [159, 0]
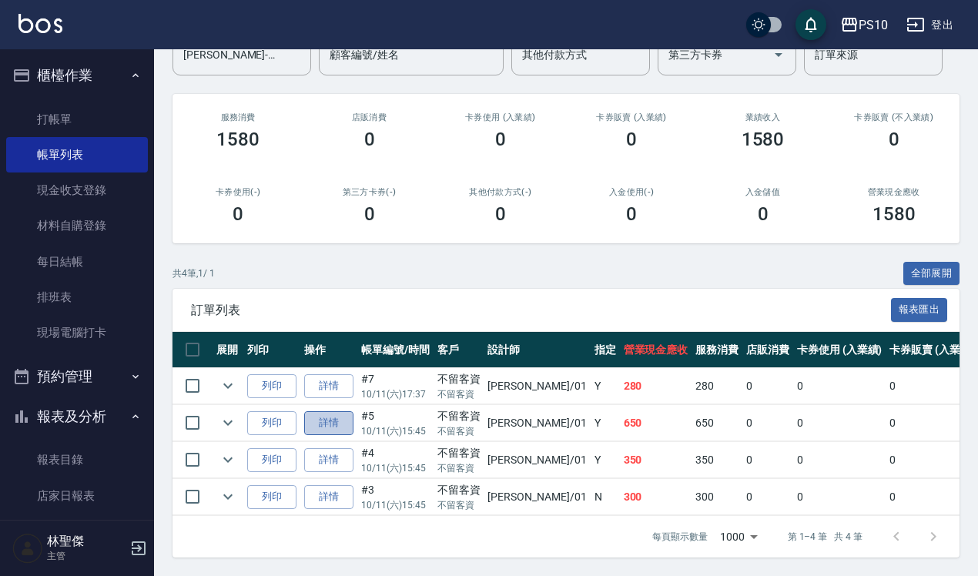
click at [339, 411] on link "詳情" at bounding box center [328, 423] width 49 height 24
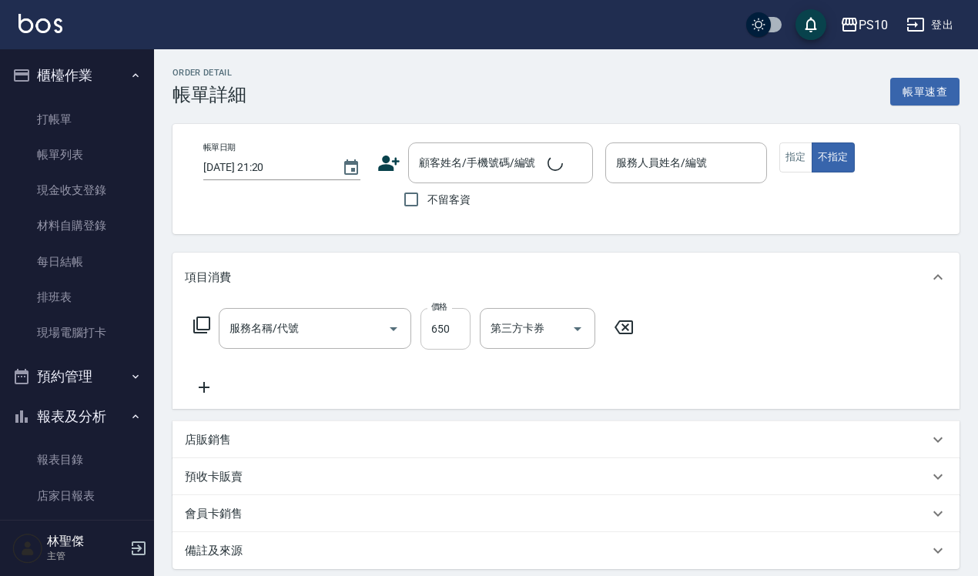
click at [452, 332] on input "650" at bounding box center [445, 329] width 50 height 42
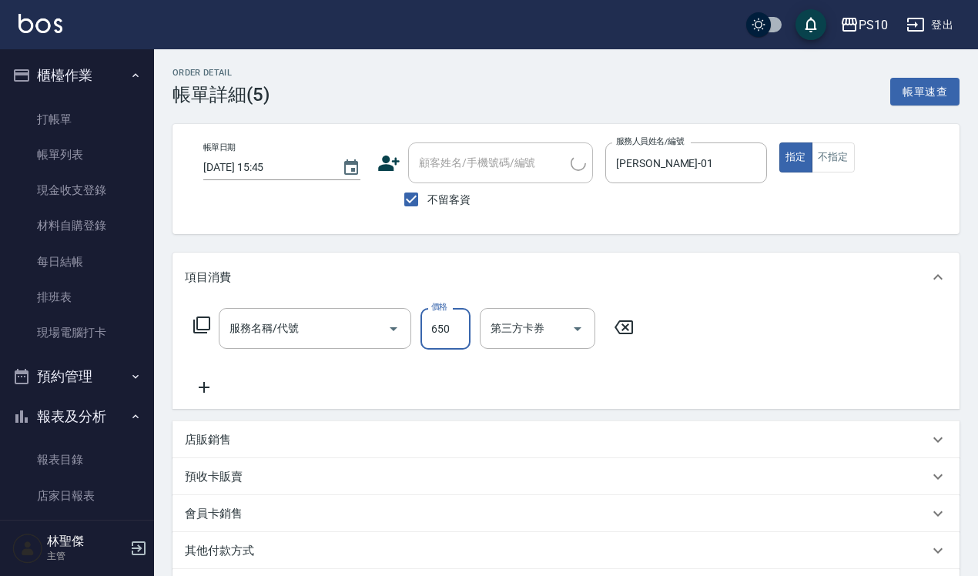
type input "[DATE] 15:45"
checkbox input "true"
type input "[PERSON_NAME]-01"
type input "剪+洗(203)"
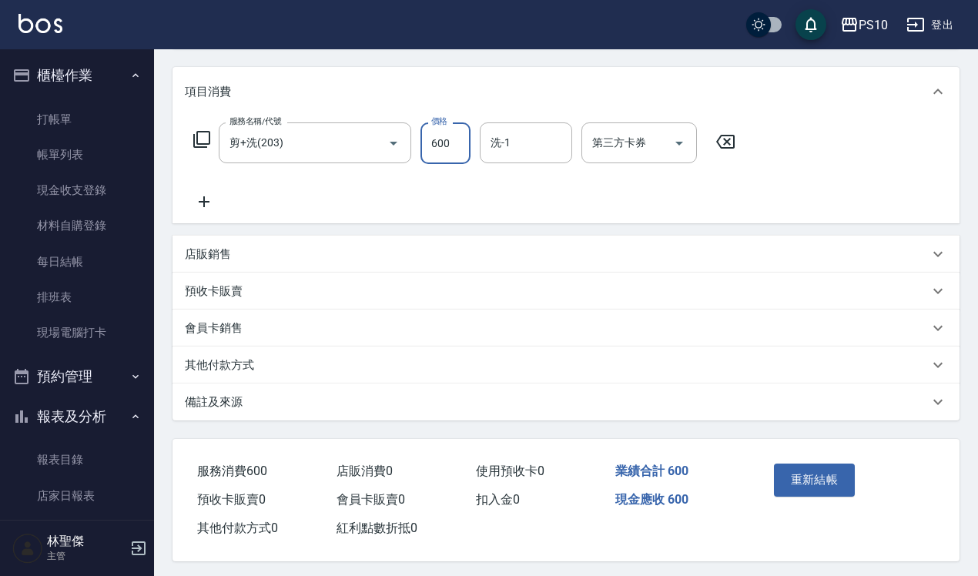
scroll to position [195, 0]
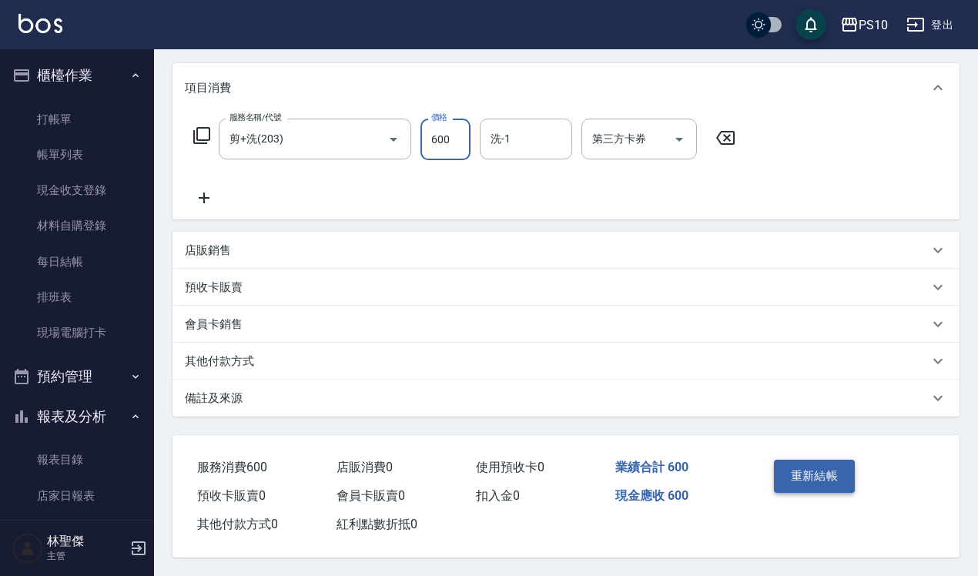
type input "600"
click at [791, 460] on button "重新結帳" at bounding box center [815, 476] width 82 height 32
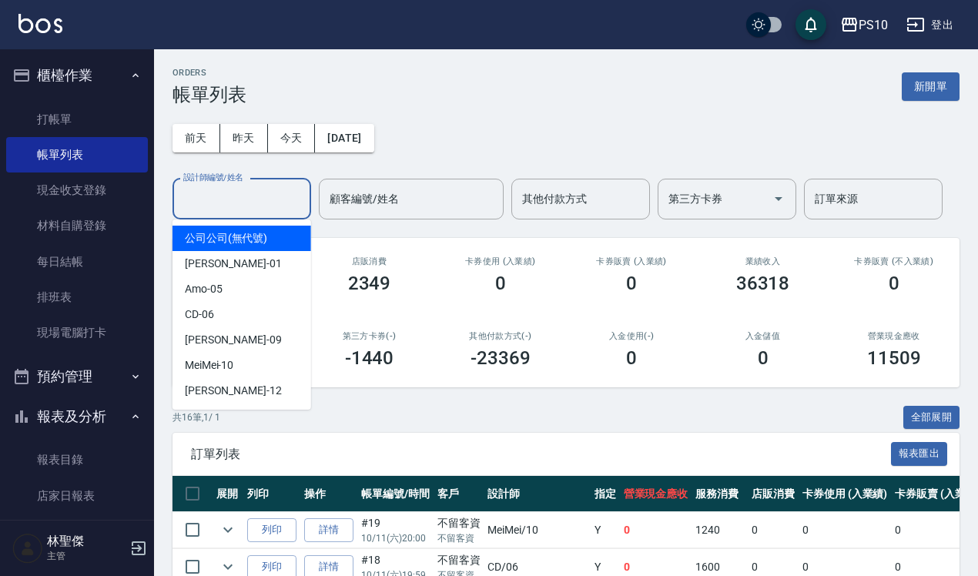
click at [271, 209] on input "設計師編號/姓名" at bounding box center [241, 199] width 125 height 27
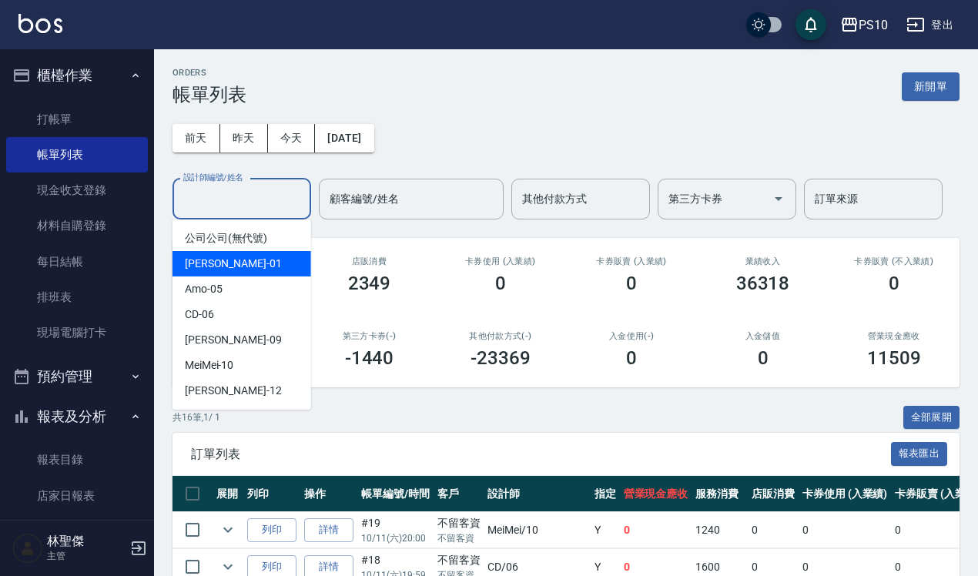
click at [256, 263] on div "[PERSON_NAME] -01" at bounding box center [241, 263] width 139 height 25
type input "[PERSON_NAME]-01"
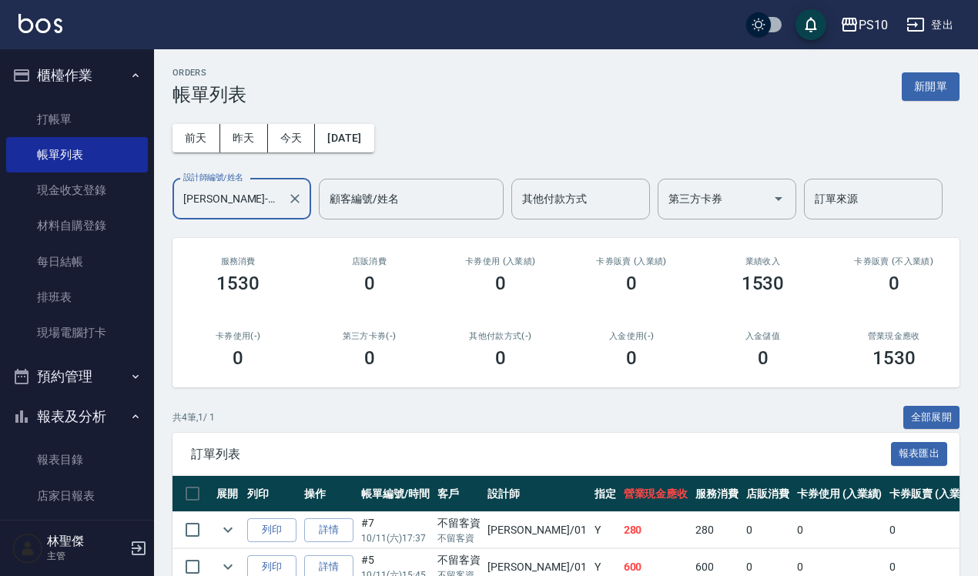
drag, startPoint x: 90, startPoint y: 112, endPoint x: 254, endPoint y: 113, distance: 164.0
click at [90, 113] on link "打帳單" at bounding box center [77, 119] width 142 height 35
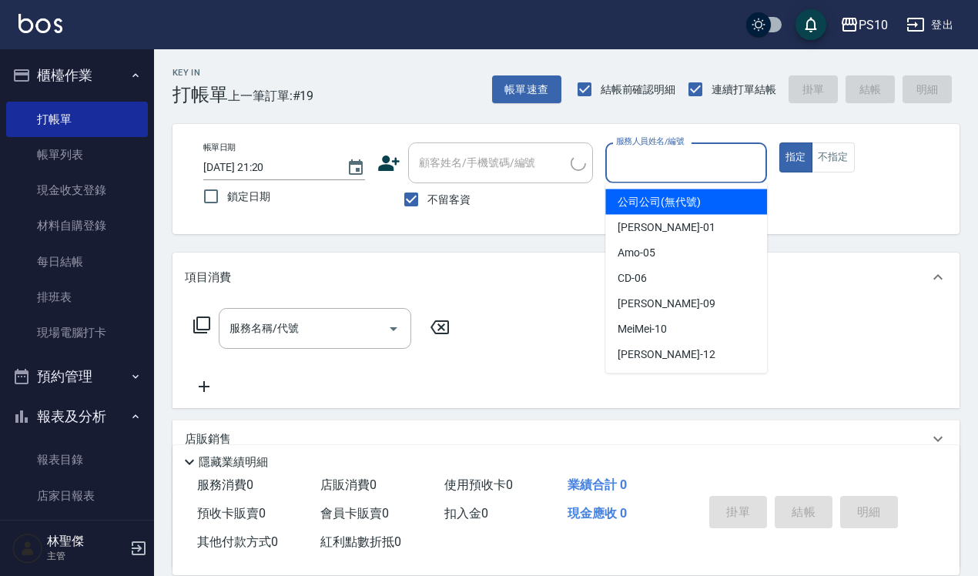
click at [702, 160] on input "服務人員姓名/編號" at bounding box center [686, 162] width 148 height 27
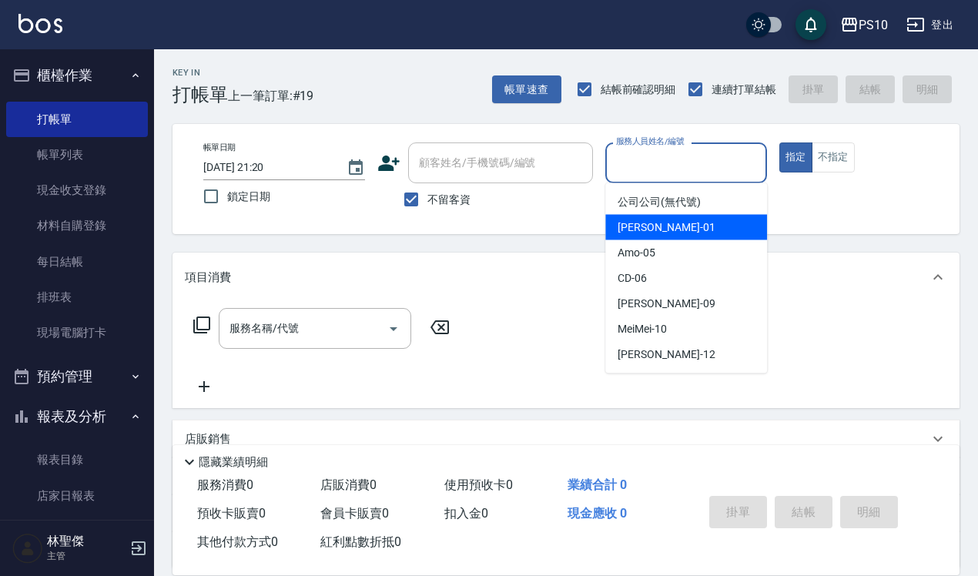
click at [679, 217] on div "[PERSON_NAME] -01" at bounding box center [686, 227] width 162 height 25
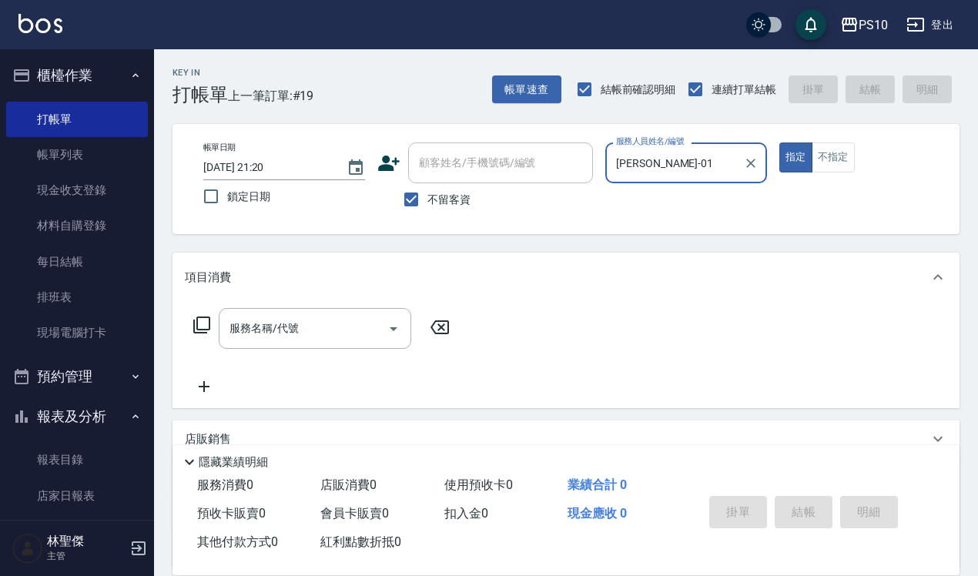
type input "[PERSON_NAME]-01"
click at [335, 333] on input "服務名稱/代號" at bounding box center [303, 328] width 155 height 27
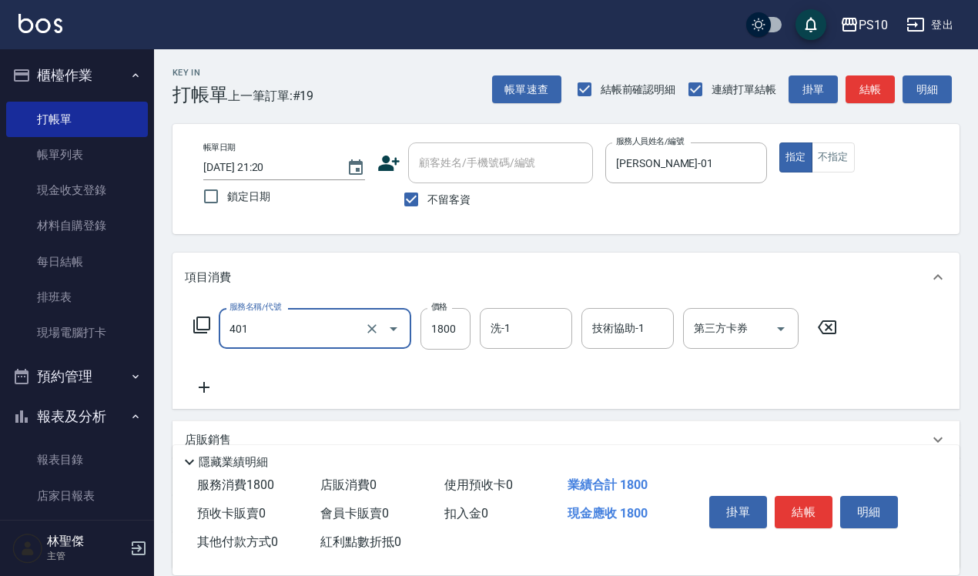
type input "染髮短髮(401)"
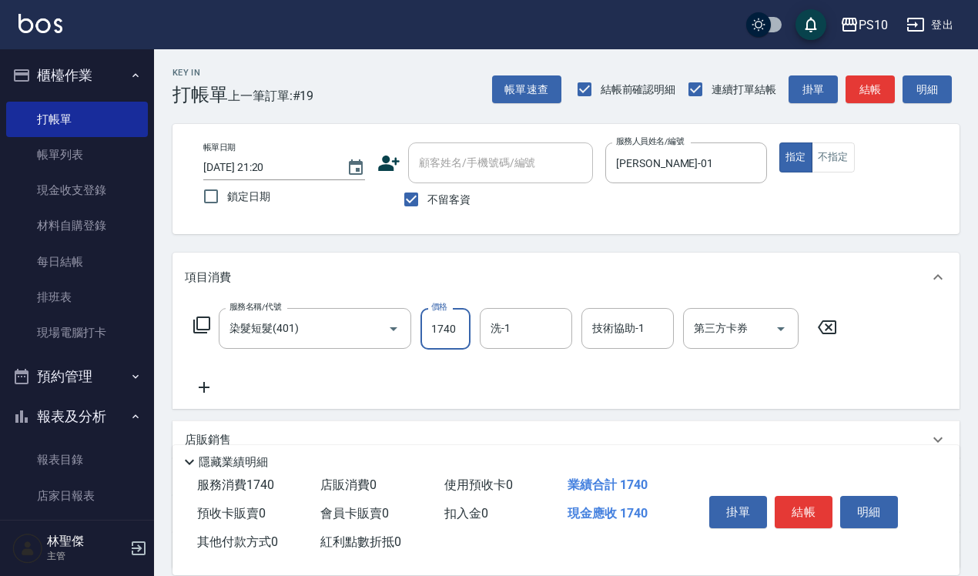
click at [458, 329] on input "1740" at bounding box center [445, 329] width 50 height 42
type input "1740"
click at [206, 386] on icon at bounding box center [204, 387] width 11 height 11
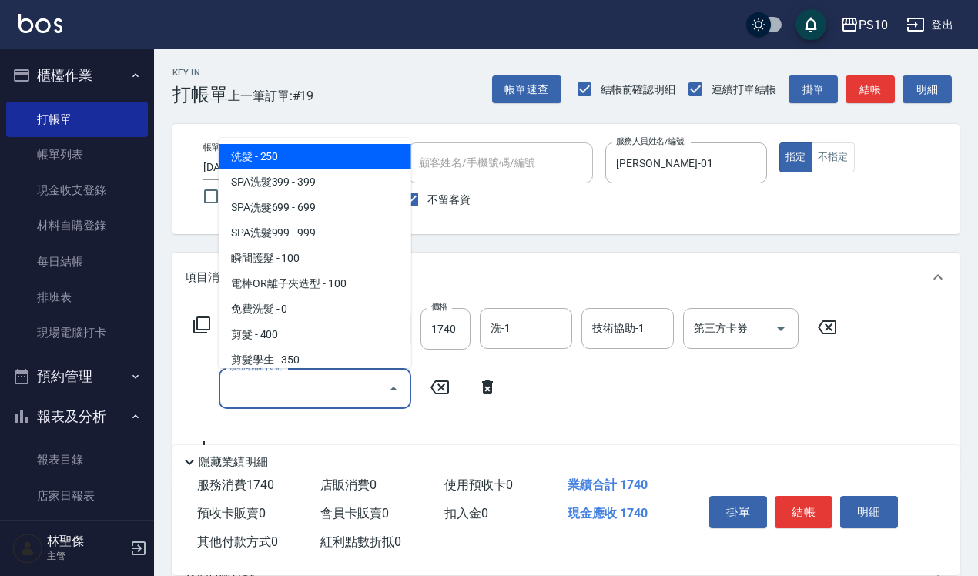
click at [320, 391] on input "服務名稱/代號" at bounding box center [303, 388] width 155 height 27
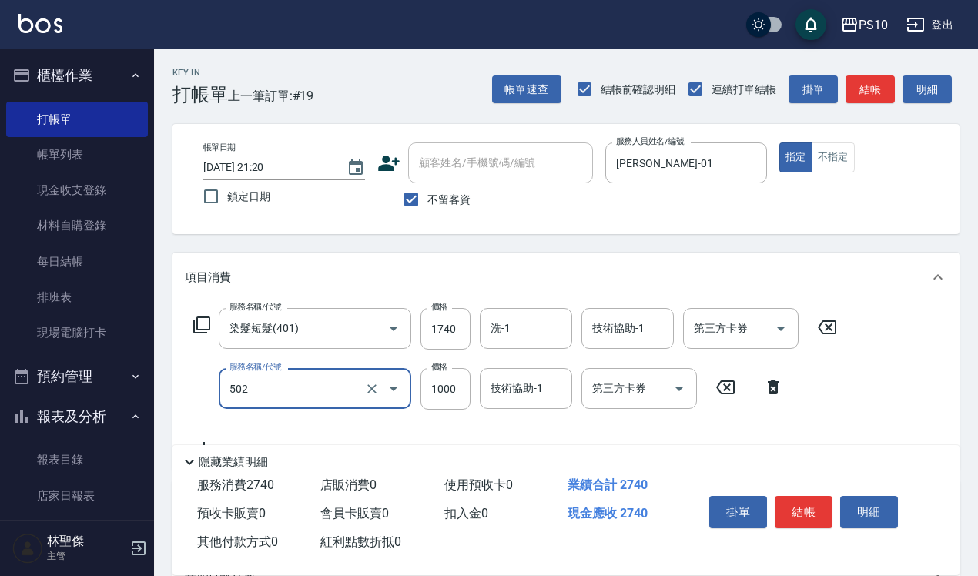
type input "洋甘菊護髮(502)"
type input "800"
click at [463, 328] on input "1740" at bounding box center [445, 329] width 50 height 42
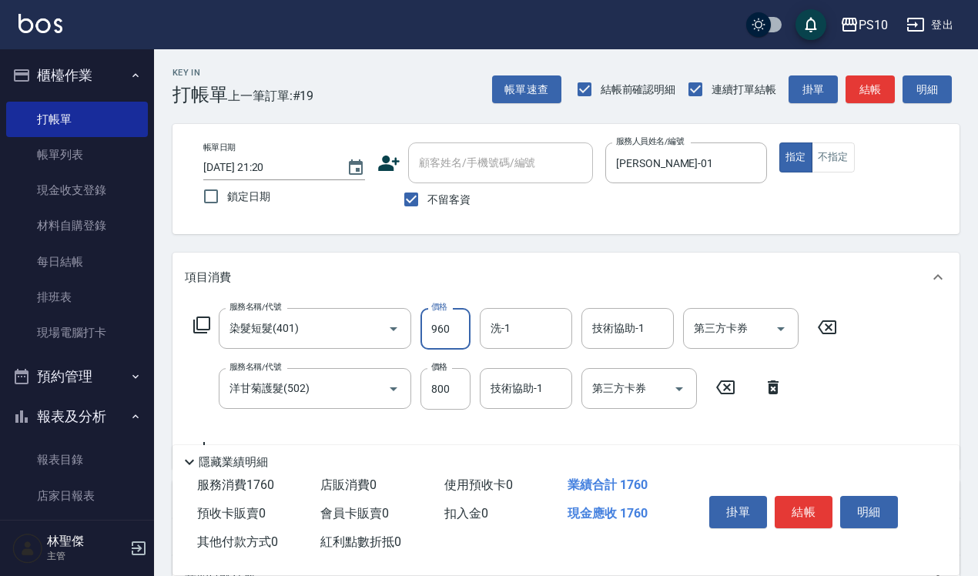
type input "960"
click at [775, 386] on icon at bounding box center [772, 387] width 11 height 14
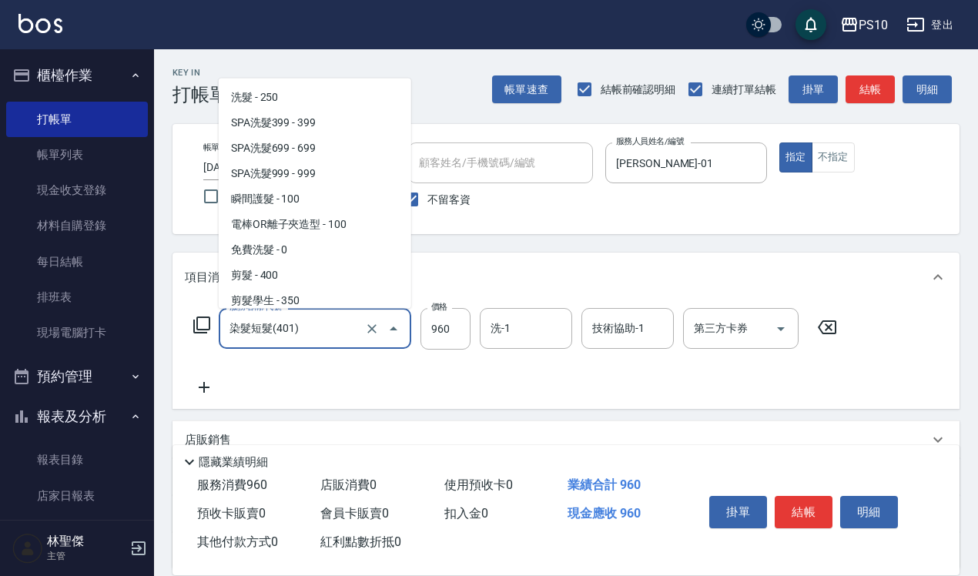
scroll to position [436, 0]
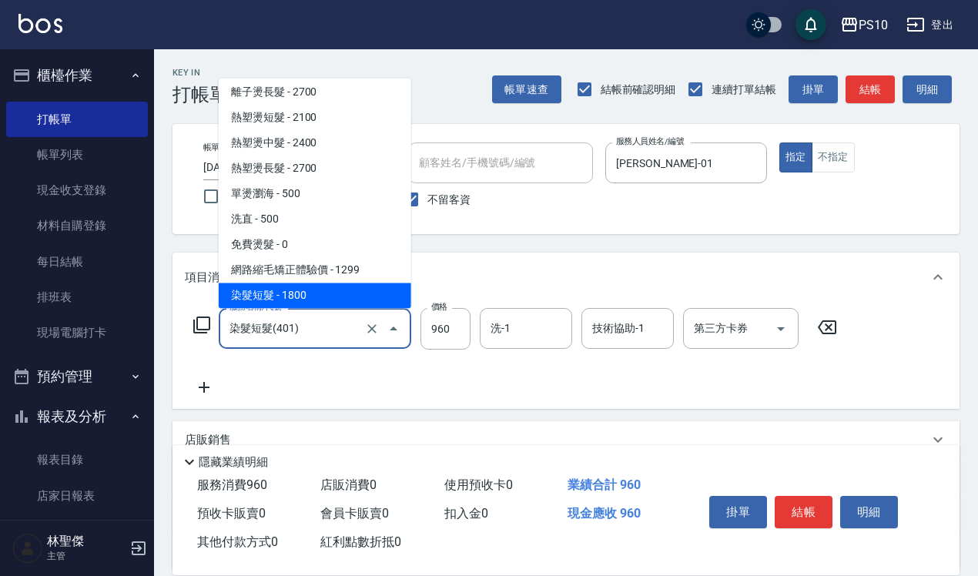
drag, startPoint x: 318, startPoint y: 325, endPoint x: 218, endPoint y: 327, distance: 100.1
click at [219, 327] on div "染髮短髮(401) 服務名稱/代號" at bounding box center [315, 328] width 192 height 41
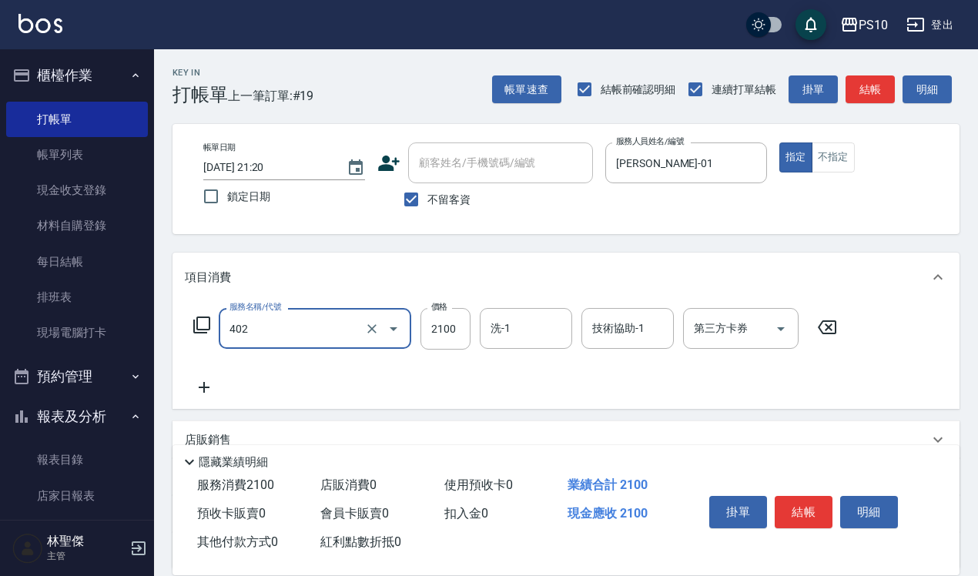
type input "染髮中髮(402)"
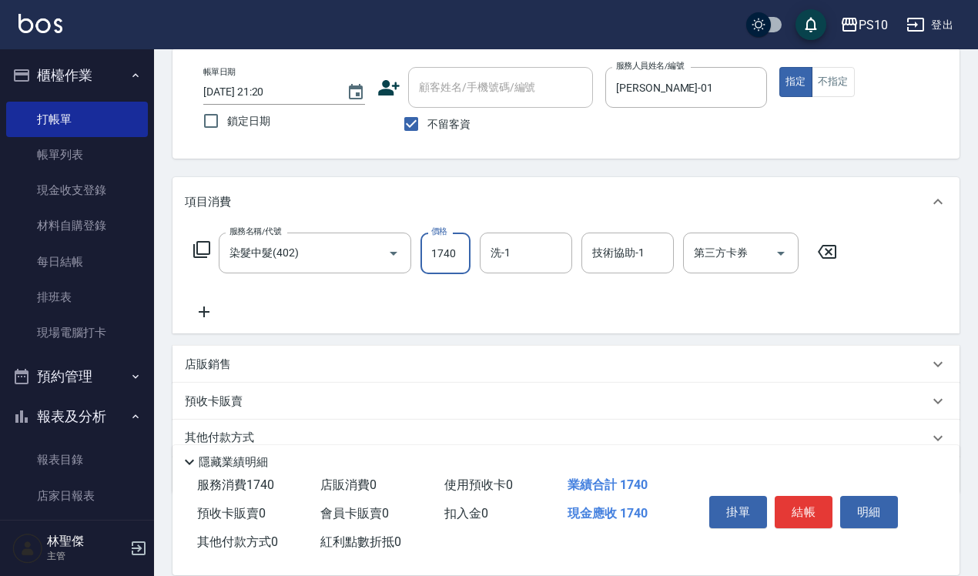
scroll to position [139, 0]
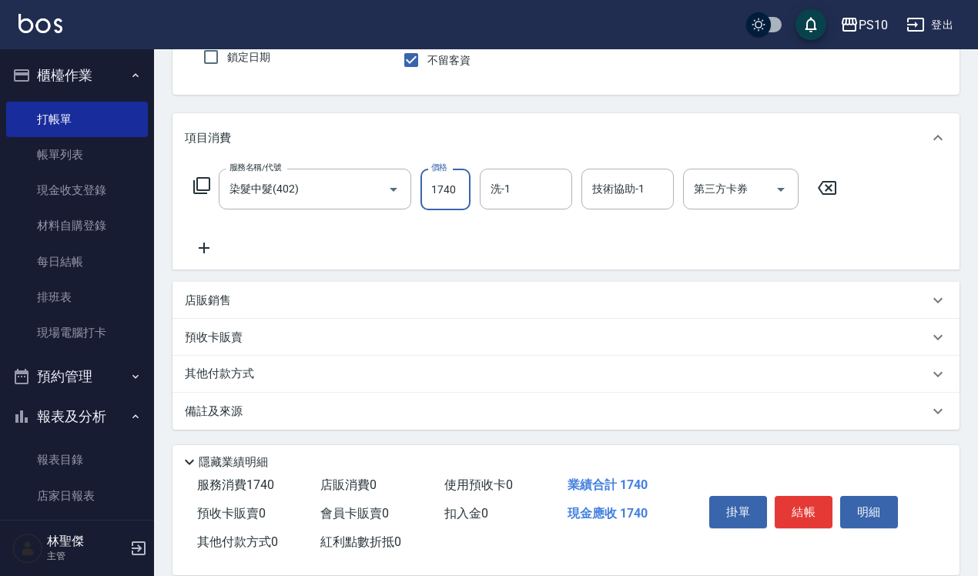
type input "1740"
click at [250, 366] on p "其他付款方式" at bounding box center [223, 374] width 77 height 17
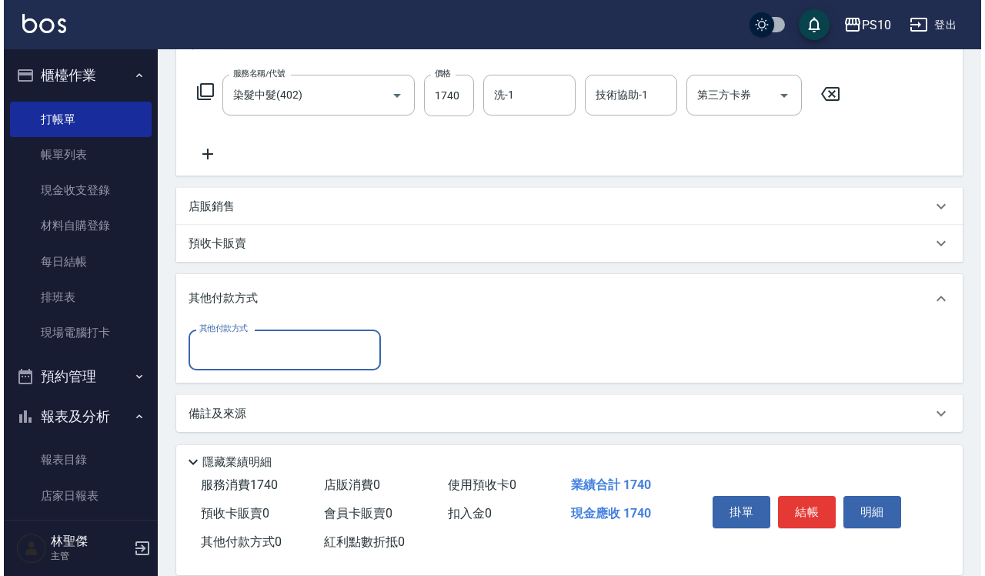
scroll to position [235, 0]
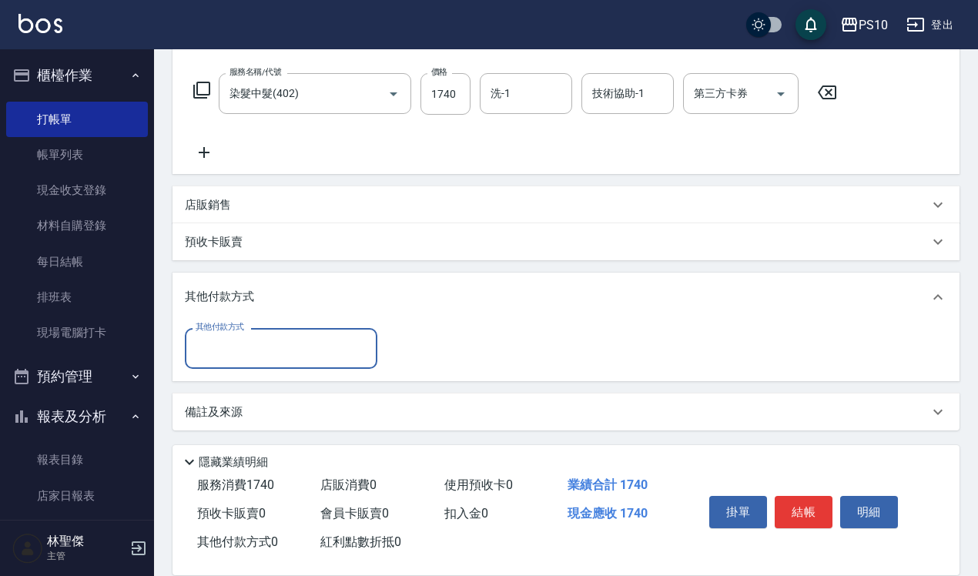
click at [256, 362] on input "其他付款方式" at bounding box center [281, 348] width 179 height 27
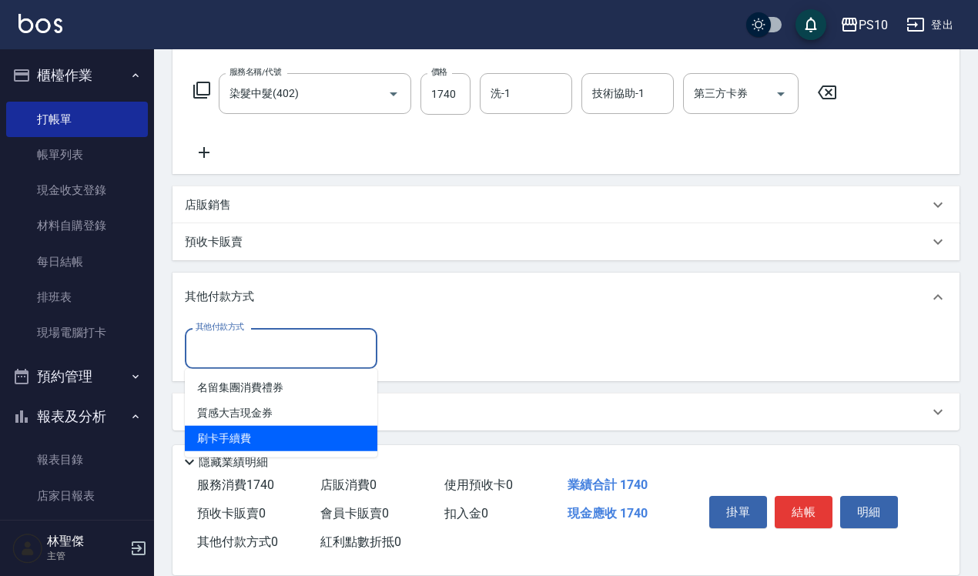
click at [252, 426] on span "刷卡手續費" at bounding box center [281, 438] width 192 height 25
type input "刷卡手續費"
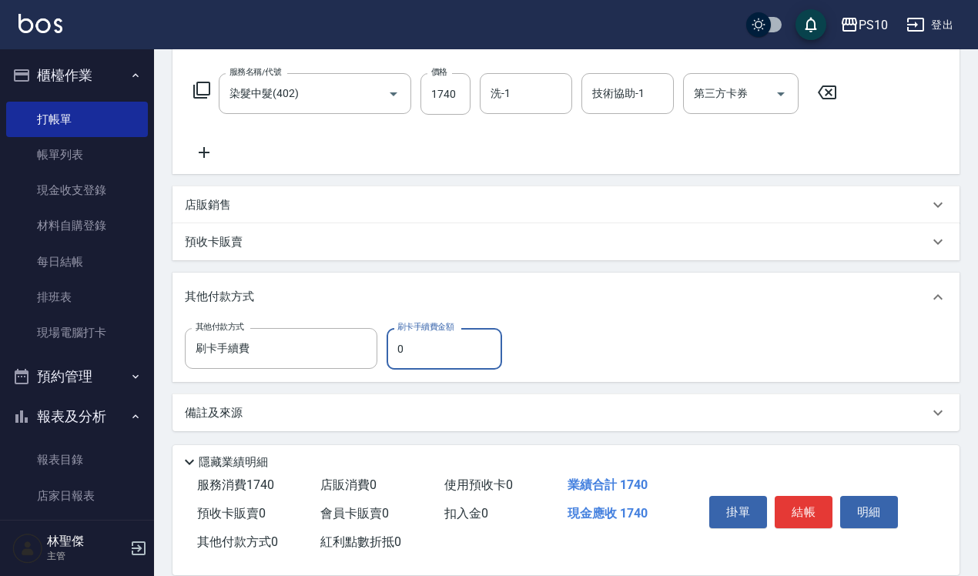
drag, startPoint x: 413, startPoint y: 345, endPoint x: 393, endPoint y: 344, distance: 20.8
click at [393, 344] on input "0" at bounding box center [443, 349] width 115 height 42
type input "1740"
click at [808, 504] on button "結帳" at bounding box center [803, 512] width 58 height 32
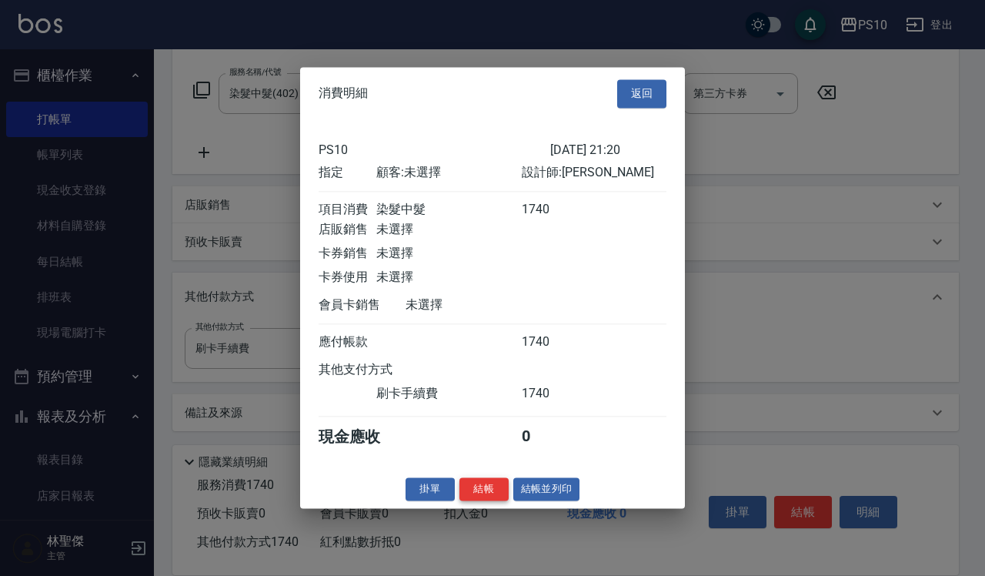
click at [498, 498] on button "結帳" at bounding box center [484, 489] width 49 height 24
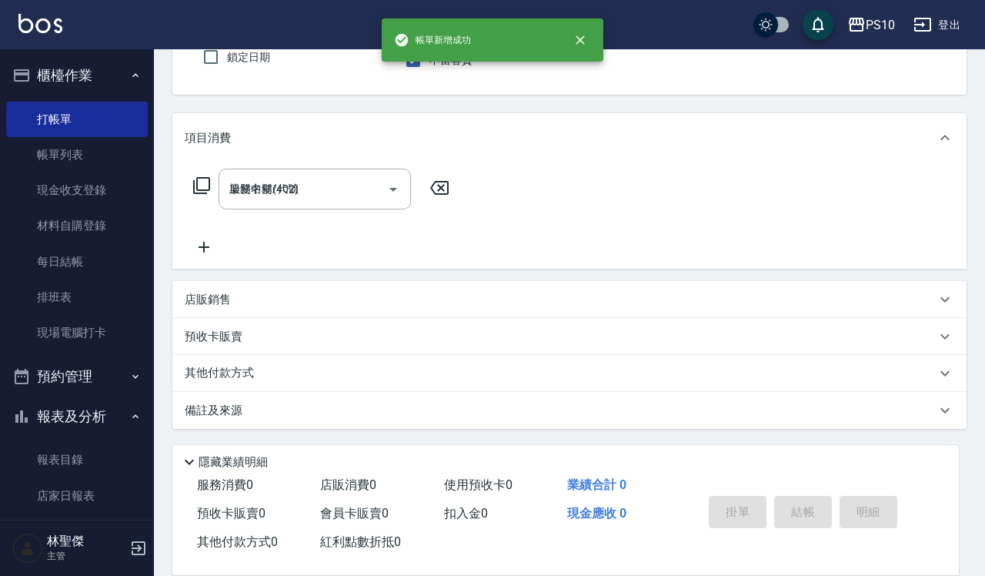
type input "[DATE] 21:22"
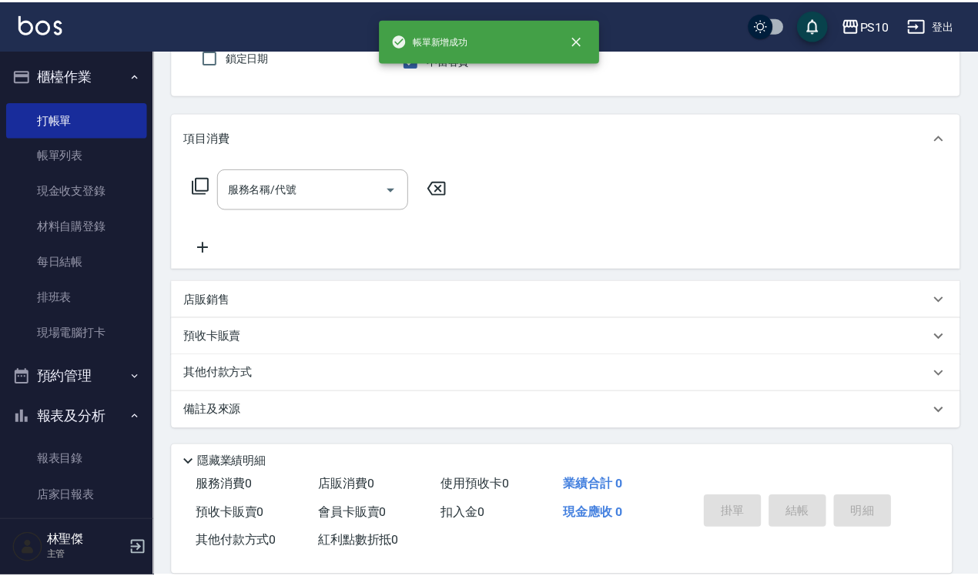
scroll to position [0, 0]
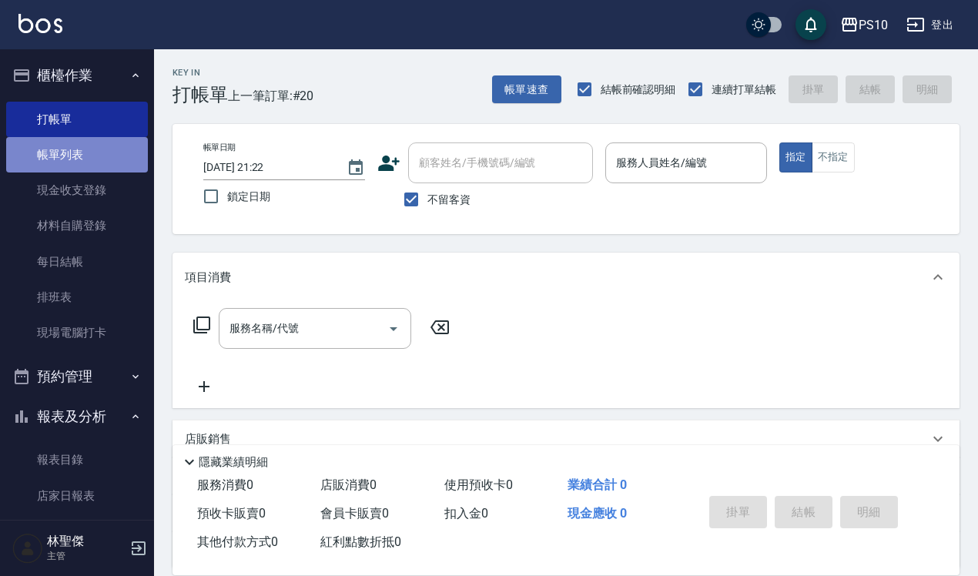
click at [94, 142] on link "帳單列表" at bounding box center [77, 154] width 142 height 35
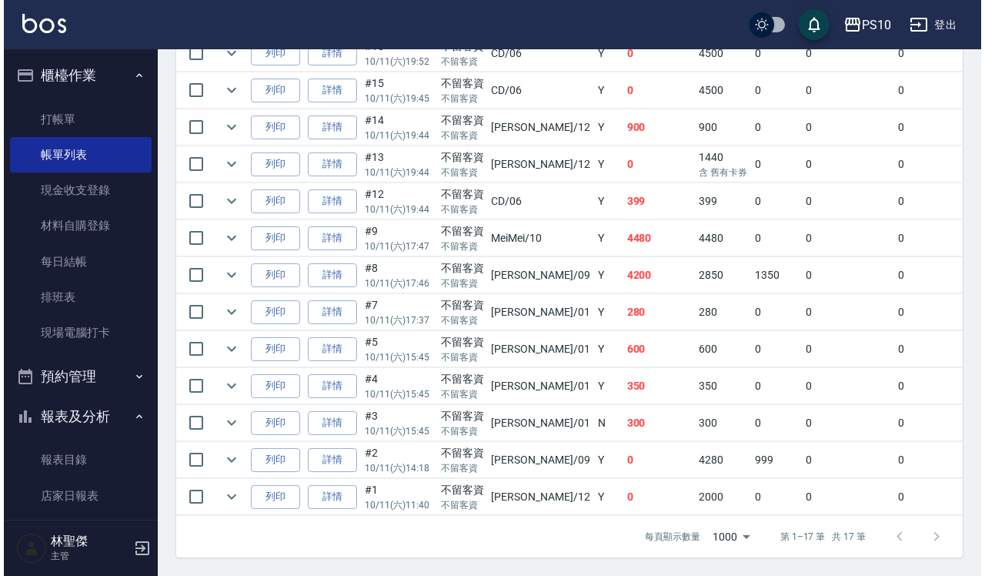
scroll to position [66, 0]
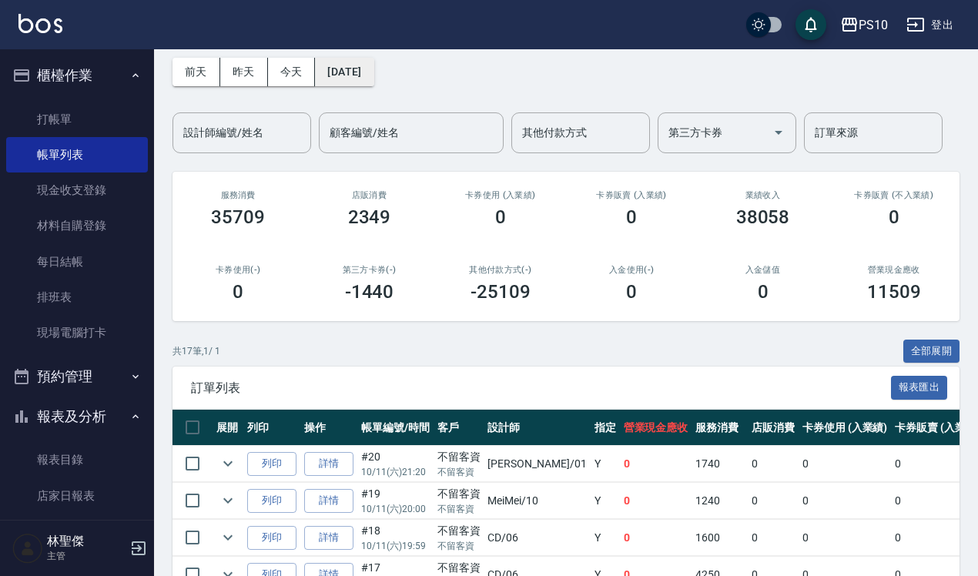
click at [354, 75] on button "[DATE]" at bounding box center [344, 72] width 59 height 28
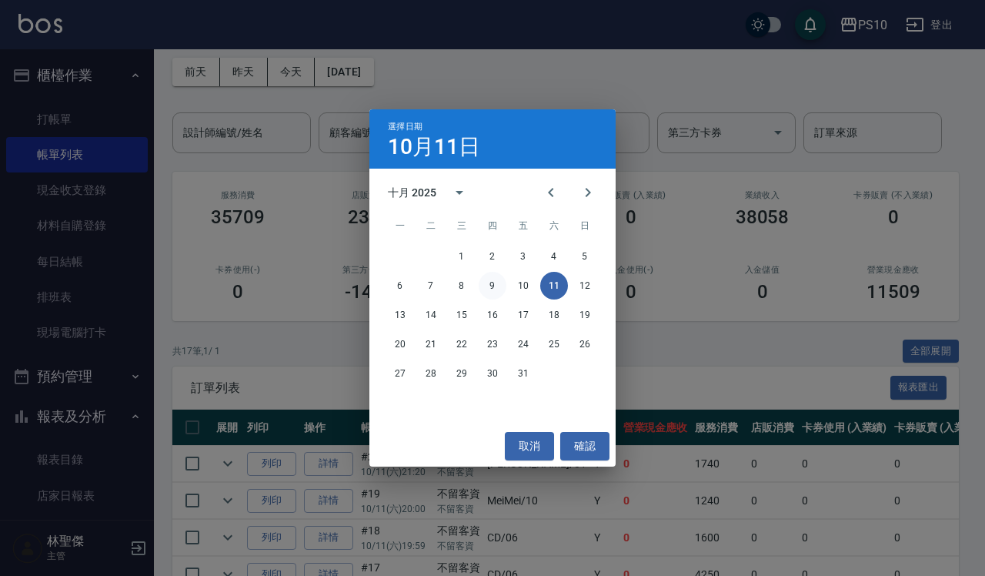
click at [494, 282] on button "9" at bounding box center [493, 286] width 28 height 28
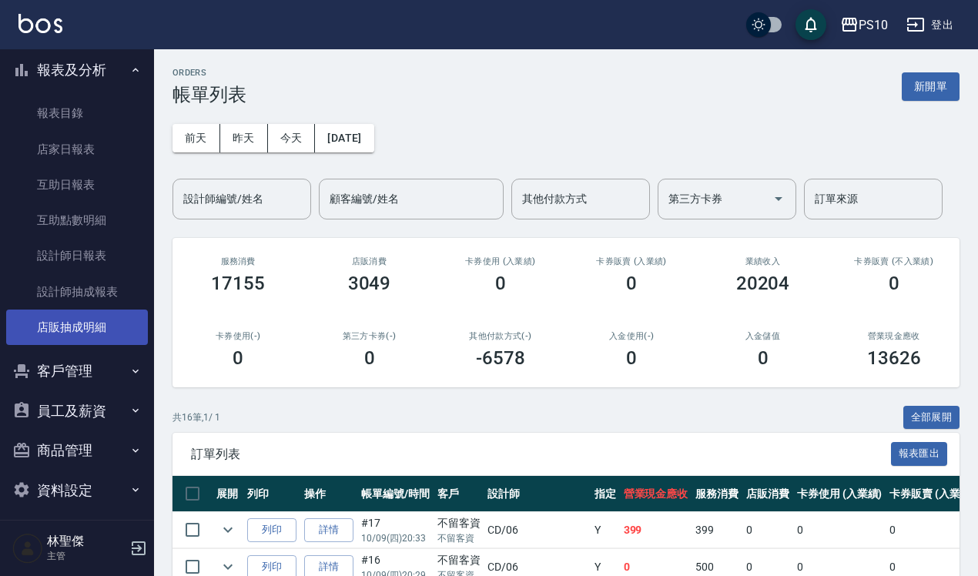
scroll to position [355, 0]
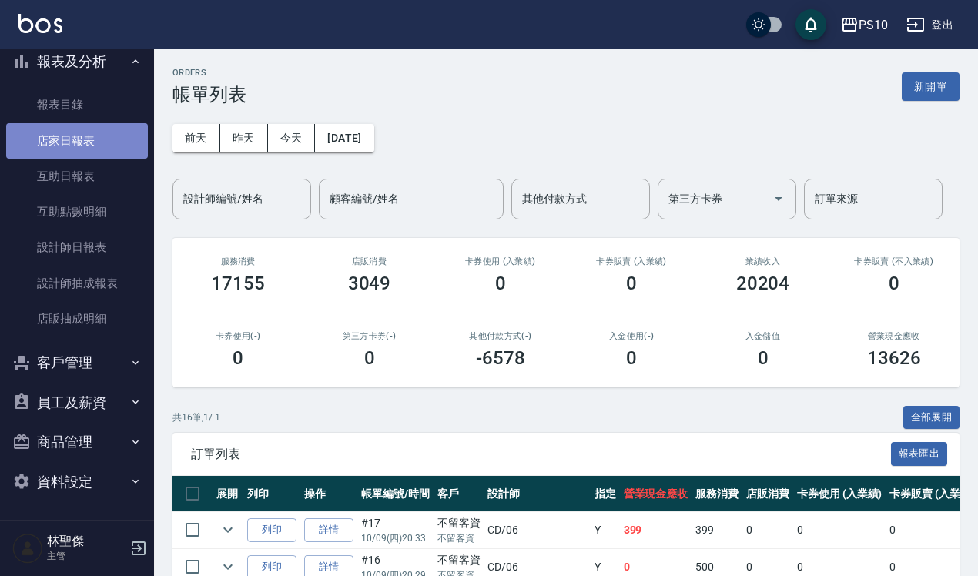
click at [83, 133] on link "店家日報表" at bounding box center [77, 140] width 142 height 35
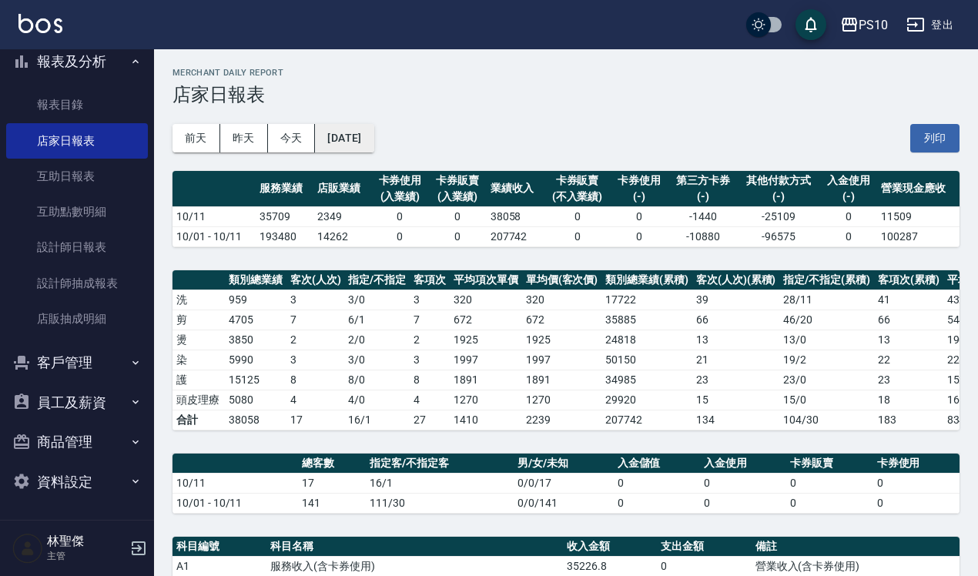
click at [345, 139] on button "[DATE]" at bounding box center [344, 138] width 59 height 28
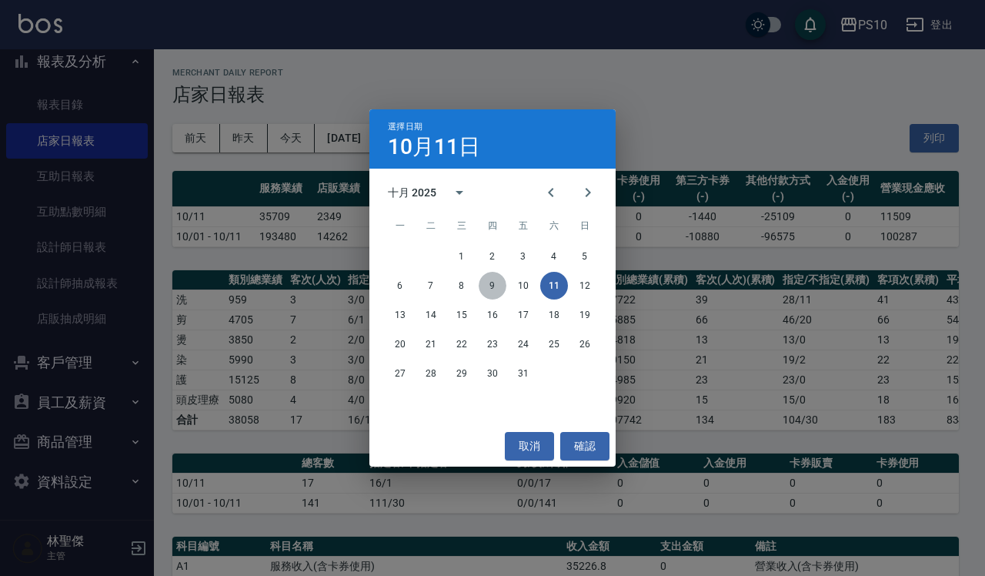
click at [499, 283] on button "9" at bounding box center [493, 286] width 28 height 28
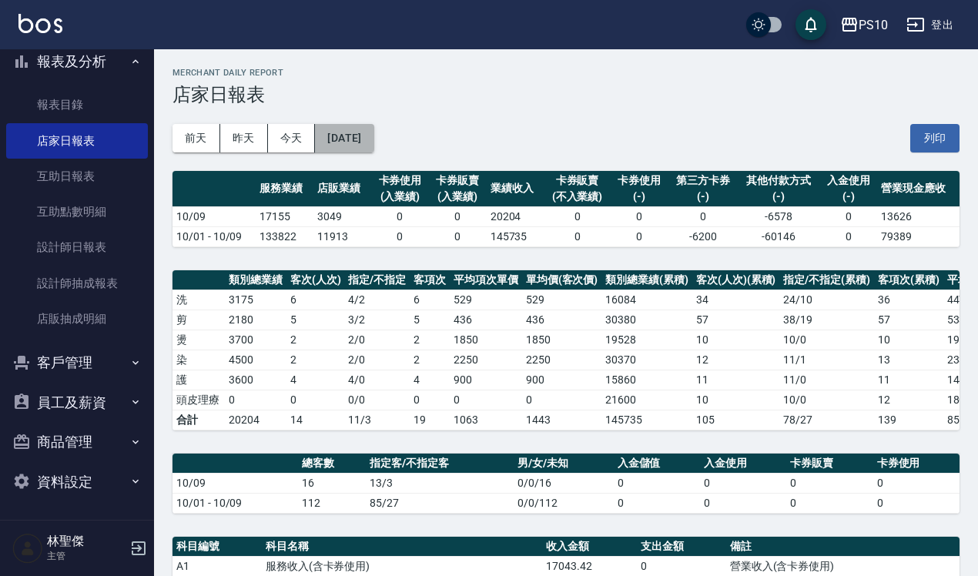
click at [356, 143] on button "[DATE]" at bounding box center [344, 138] width 59 height 28
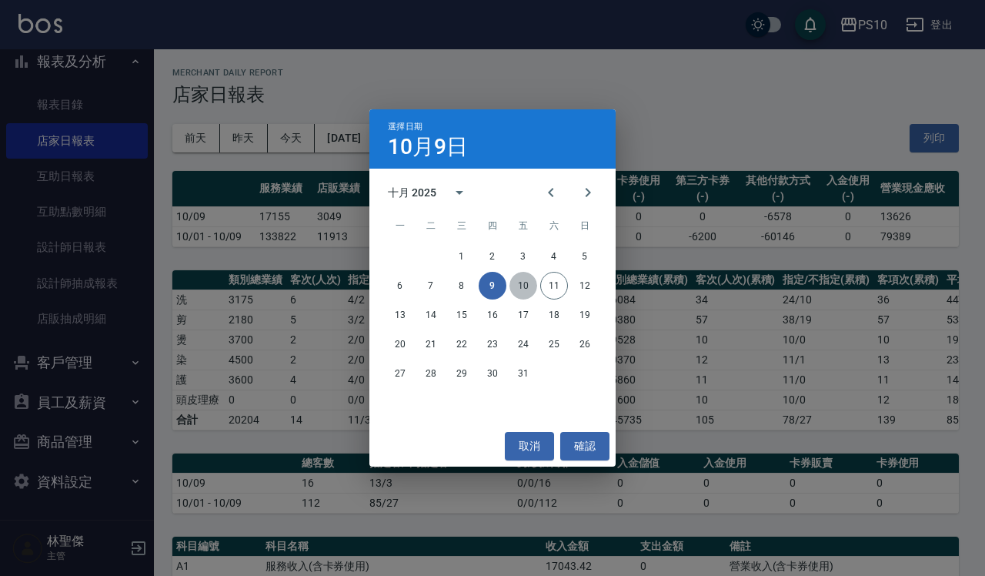
click at [524, 285] on button "10" at bounding box center [524, 286] width 28 height 28
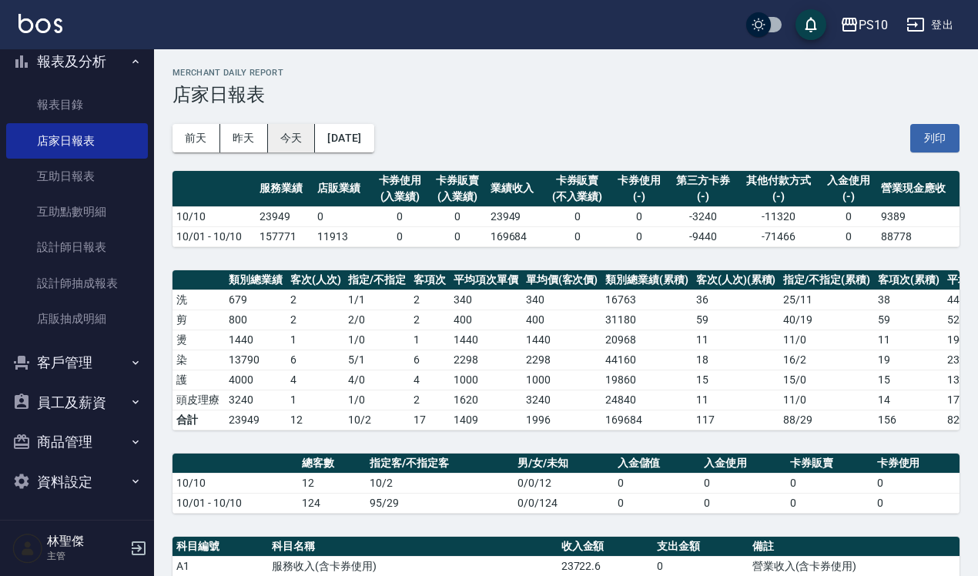
click at [289, 147] on button "今天" at bounding box center [292, 138] width 48 height 28
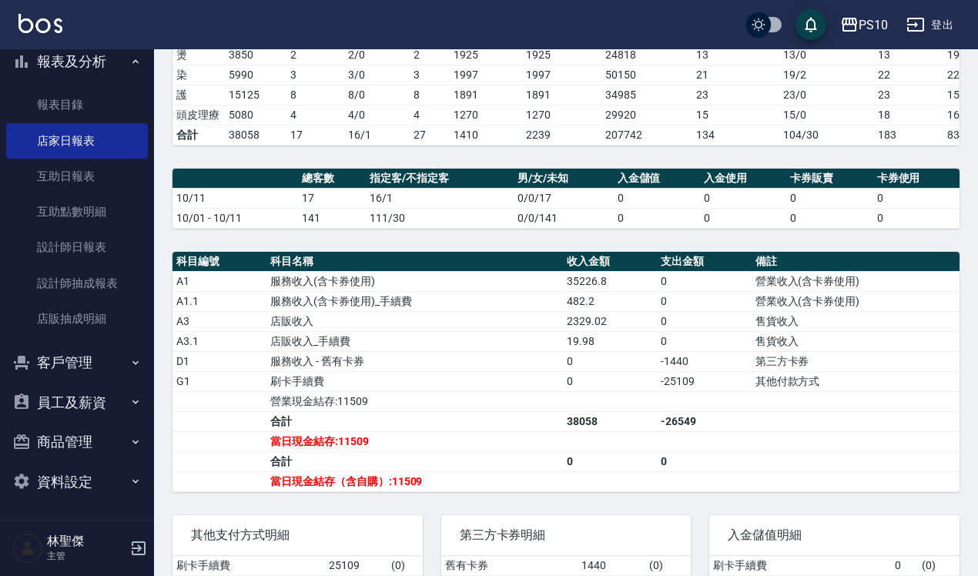
scroll to position [385, 0]
